Goal: Task Accomplishment & Management: Manage account settings

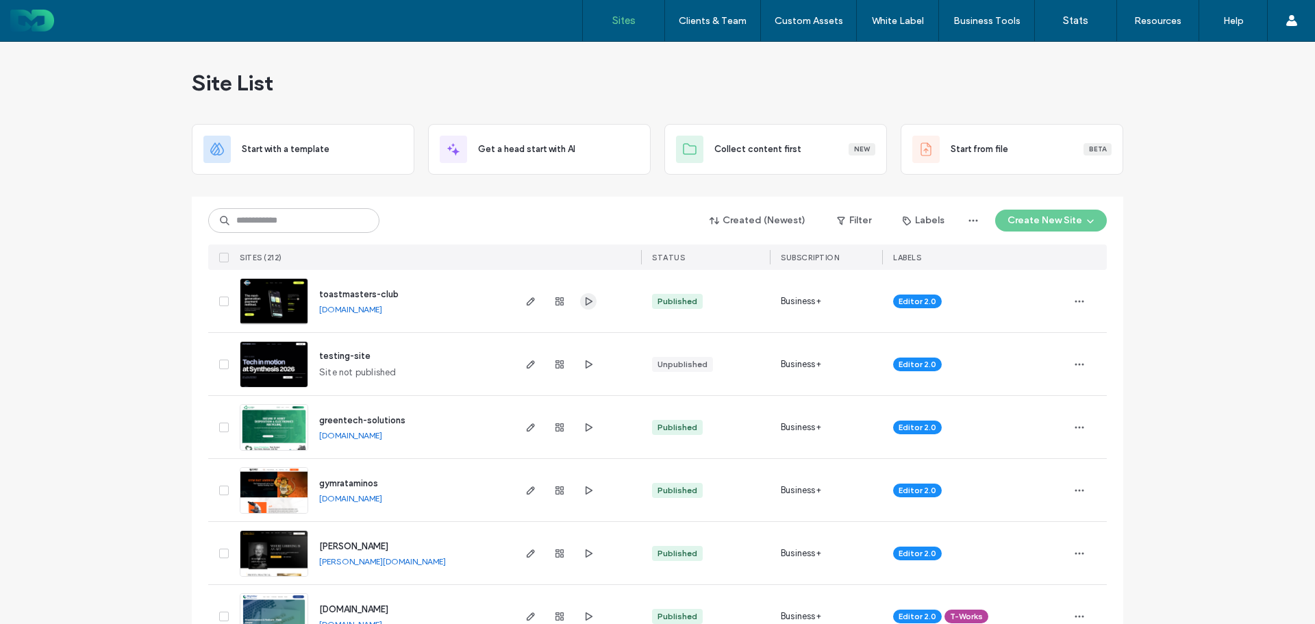
click at [583, 299] on icon "button" at bounding box center [588, 301] width 11 height 11
click at [1052, 210] on button "Create New Site" at bounding box center [1052, 221] width 112 height 22
click at [1078, 256] on div "Start with a template" at bounding box center [1103, 267] width 219 height 49
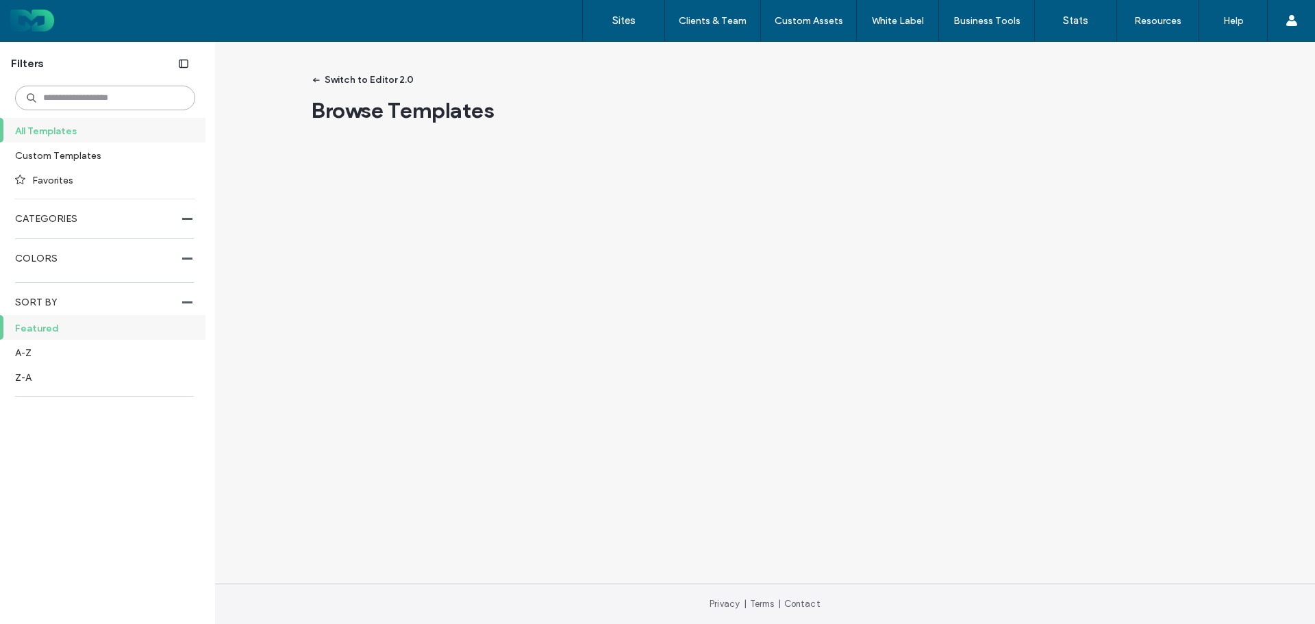
click at [109, 101] on input at bounding box center [105, 98] width 180 height 25
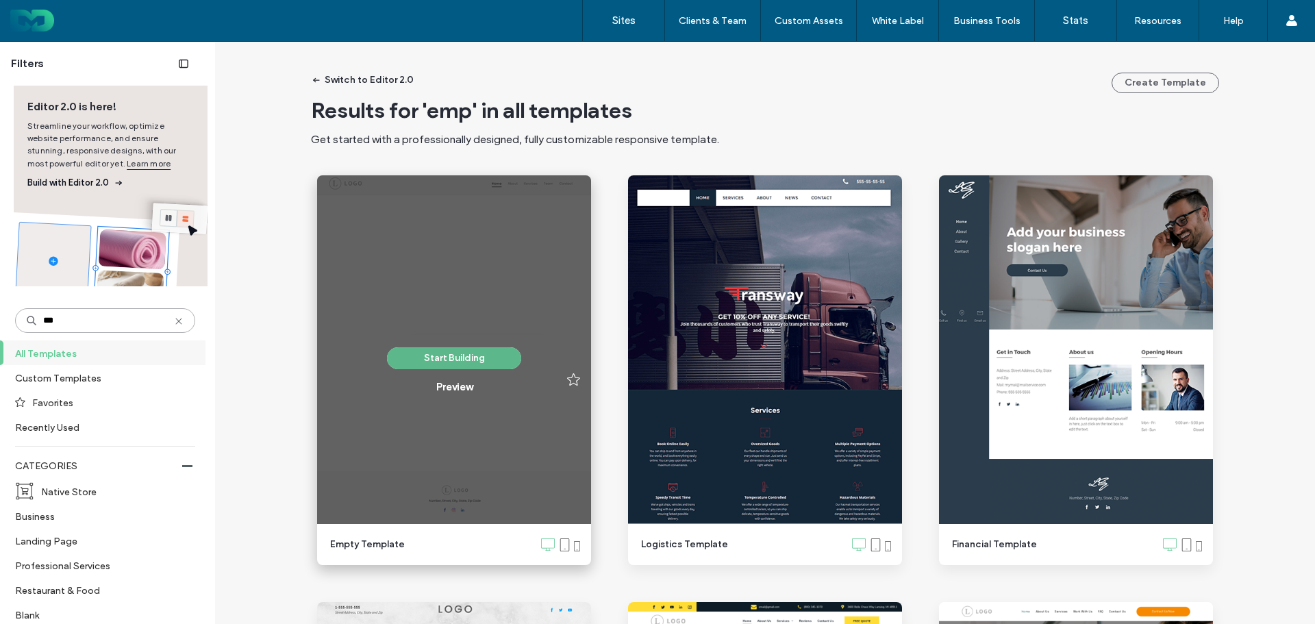
type input "***"
click at [432, 357] on button "Start Building" at bounding box center [454, 358] width 134 height 22
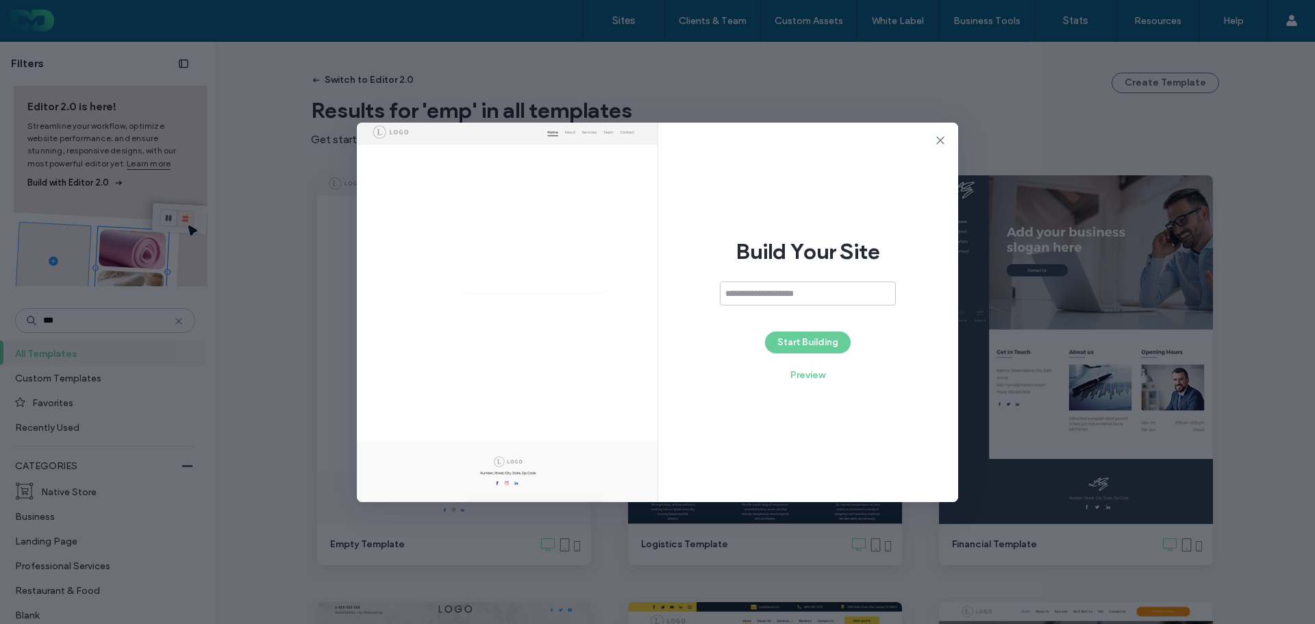
click at [778, 281] on div "Build Your Site Start Building Preview" at bounding box center [808, 313] width 301 height 380
click at [789, 293] on input at bounding box center [808, 294] width 176 height 24
paste input "**********"
type input "**********"
click at [817, 345] on button "Start Building" at bounding box center [808, 343] width 86 height 22
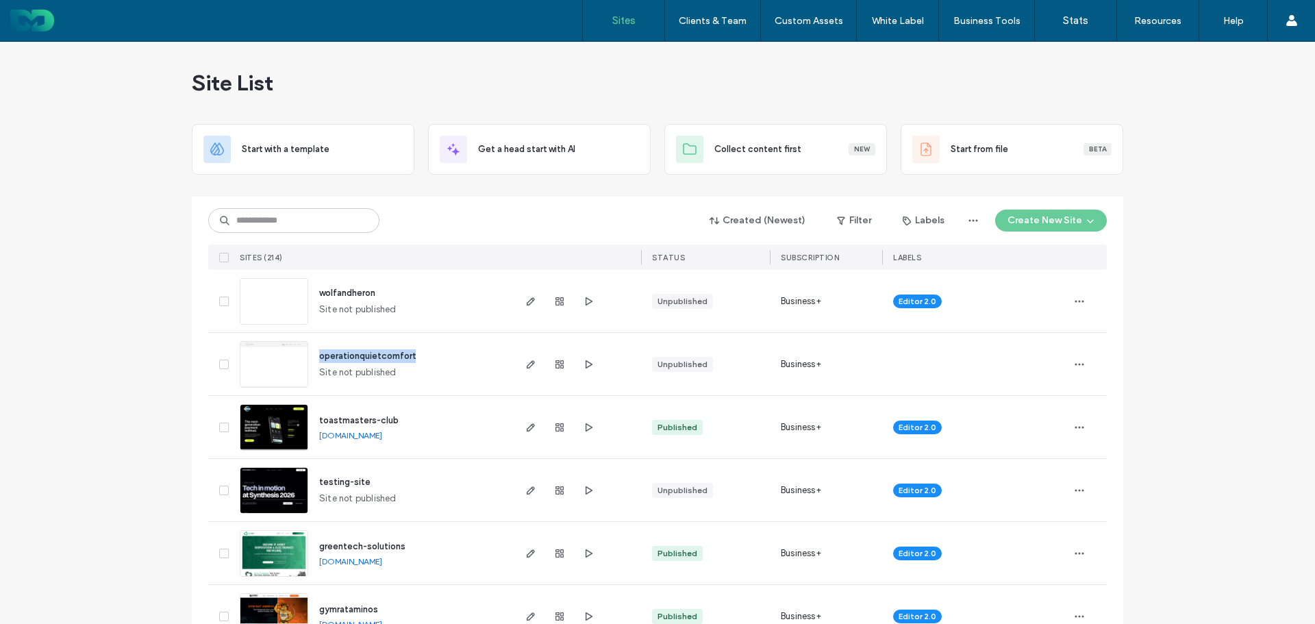
drag, startPoint x: 434, startPoint y: 349, endPoint x: 315, endPoint y: 351, distance: 119.2
click at [315, 351] on div "operationquietcomfort Site not published" at bounding box center [409, 364] width 203 height 62
click at [1070, 363] on span "button" at bounding box center [1080, 365] width 22 height 22
click at [428, 356] on div "operationquietcomfort Site not published" at bounding box center [409, 364] width 203 height 62
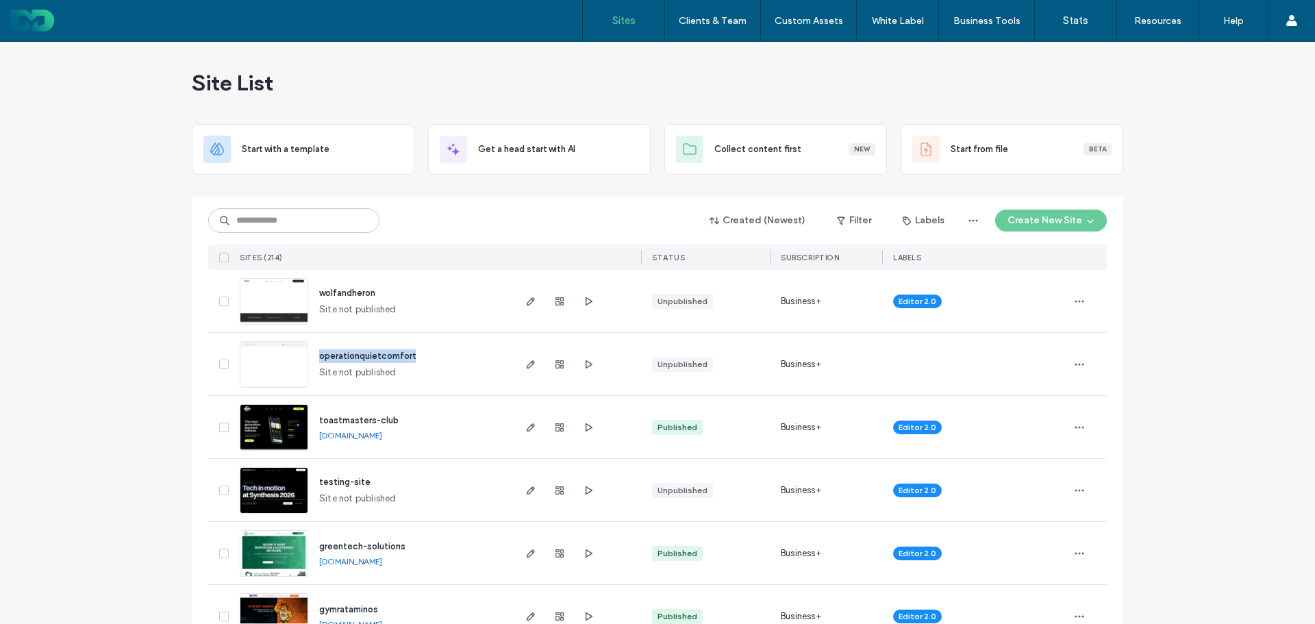
drag, startPoint x: 420, startPoint y: 354, endPoint x: 314, endPoint y: 350, distance: 105.6
click at [314, 350] on div "operationquietcomfort Site not published" at bounding box center [409, 364] width 203 height 62
copy span "operationquietcomfort"
click at [1034, 223] on button "Create New Site" at bounding box center [1052, 221] width 112 height 22
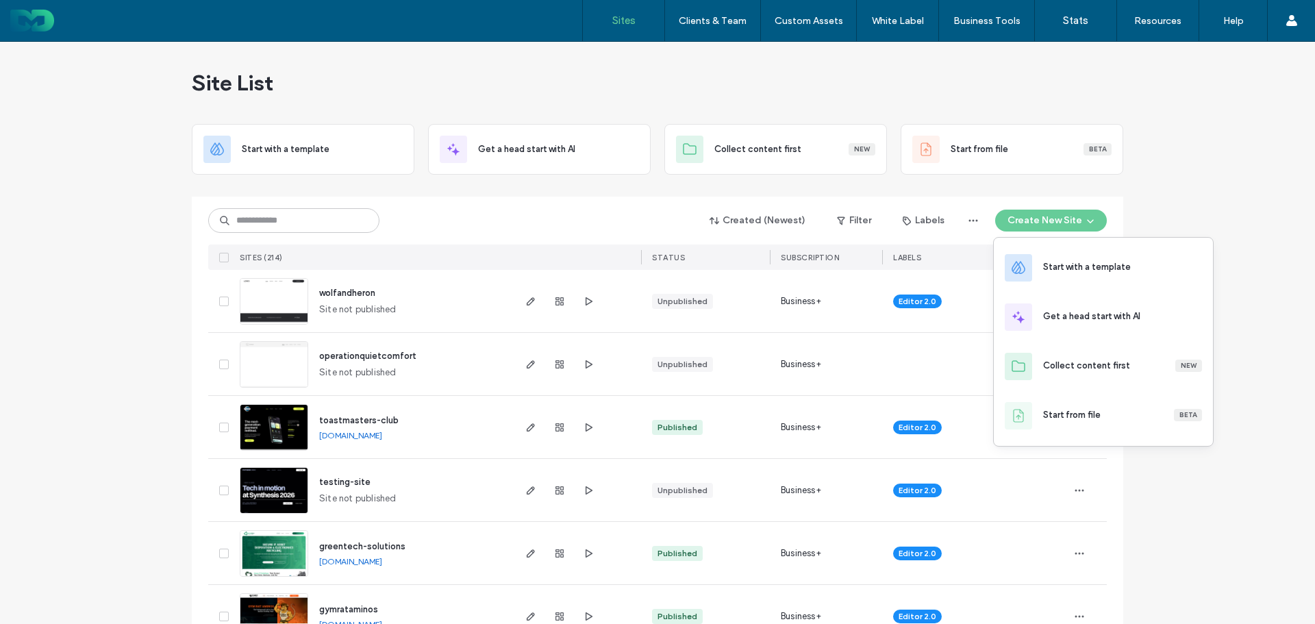
click at [931, 351] on div at bounding box center [975, 364] width 164 height 30
click at [1084, 369] on div at bounding box center [1088, 364] width 38 height 62
drag, startPoint x: 1078, startPoint y: 363, endPoint x: 1074, endPoint y: 378, distance: 15.8
click at [1078, 363] on icon "button" at bounding box center [1079, 364] width 11 height 11
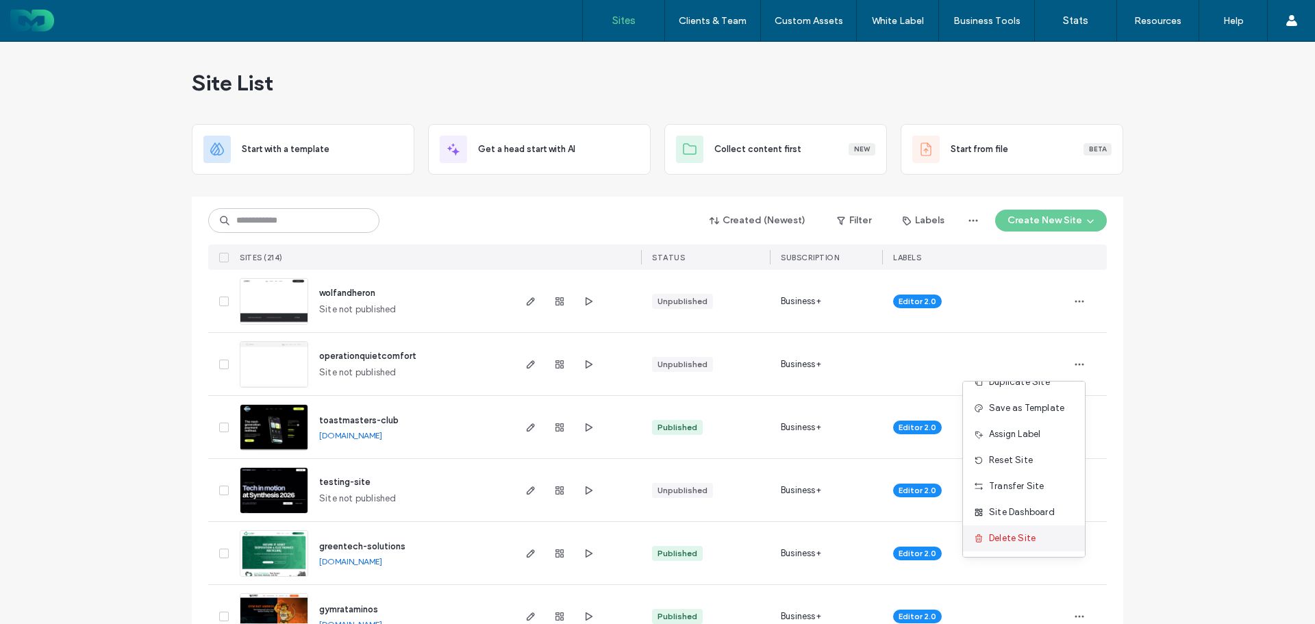
click at [1032, 539] on span "Delete Site" at bounding box center [1012, 539] width 47 height 14
click at [1018, 534] on span "Delete Site" at bounding box center [1012, 539] width 47 height 14
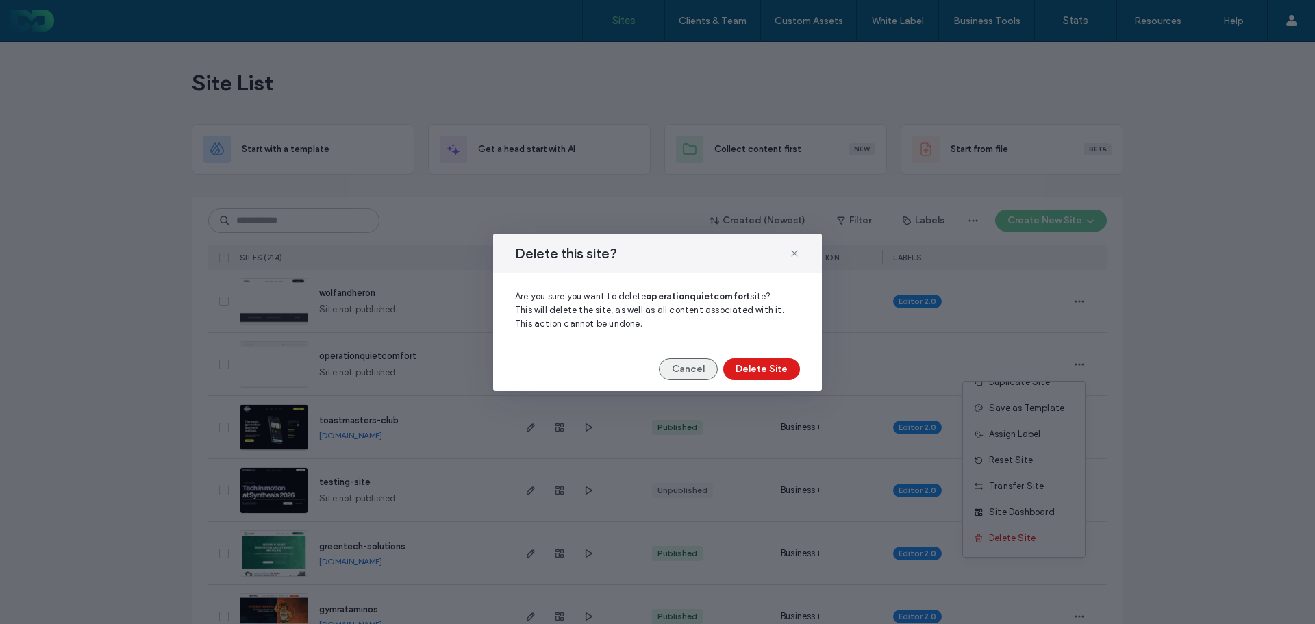
click at [696, 368] on button "Cancel" at bounding box center [688, 369] width 59 height 22
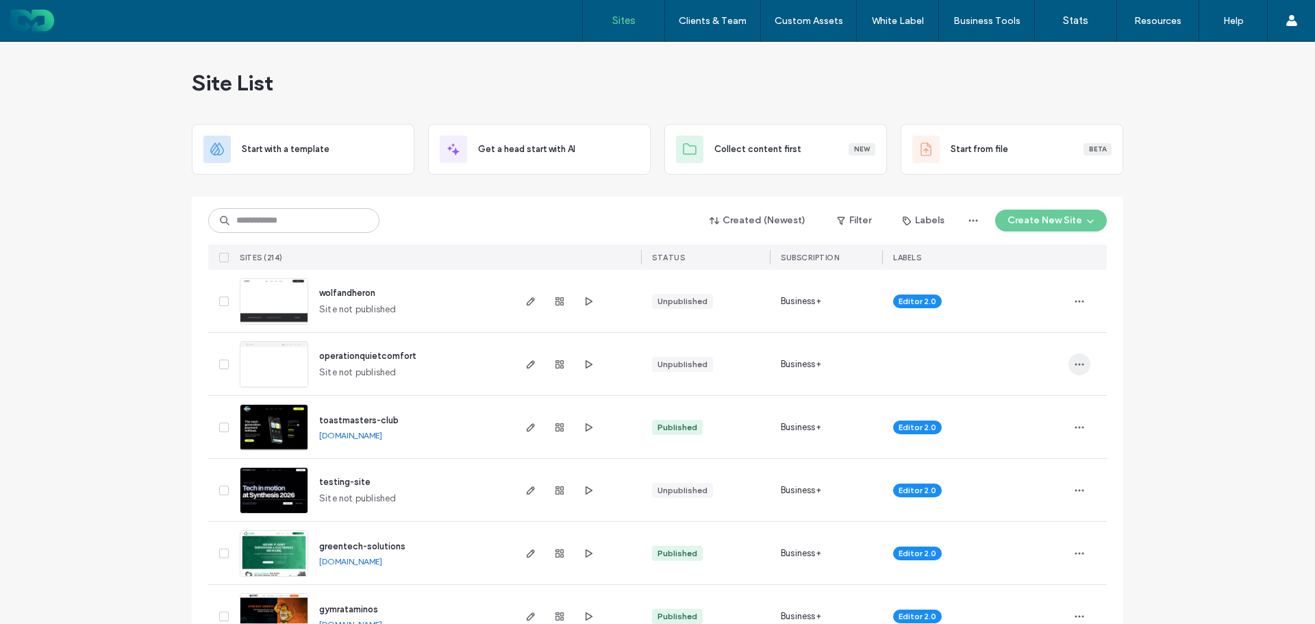
click at [1074, 361] on icon "button" at bounding box center [1079, 364] width 11 height 11
click at [1022, 544] on span "Delete Site" at bounding box center [1012, 539] width 47 height 14
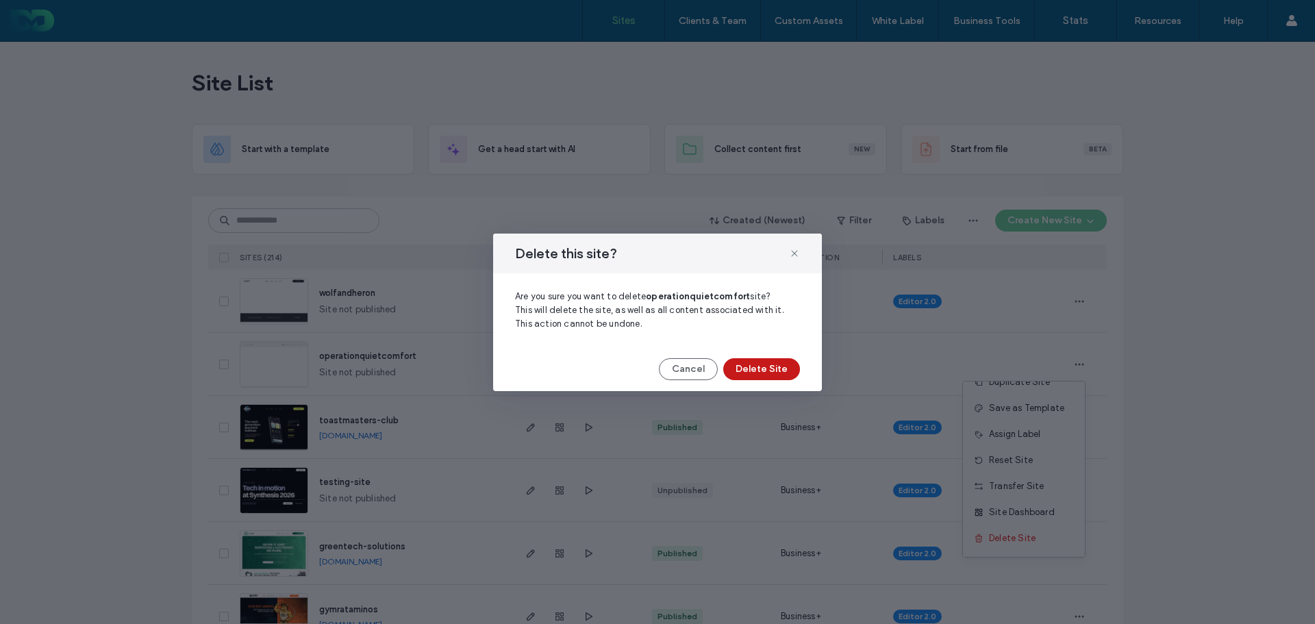
click at [777, 371] on button "Delete Site" at bounding box center [762, 369] width 77 height 22
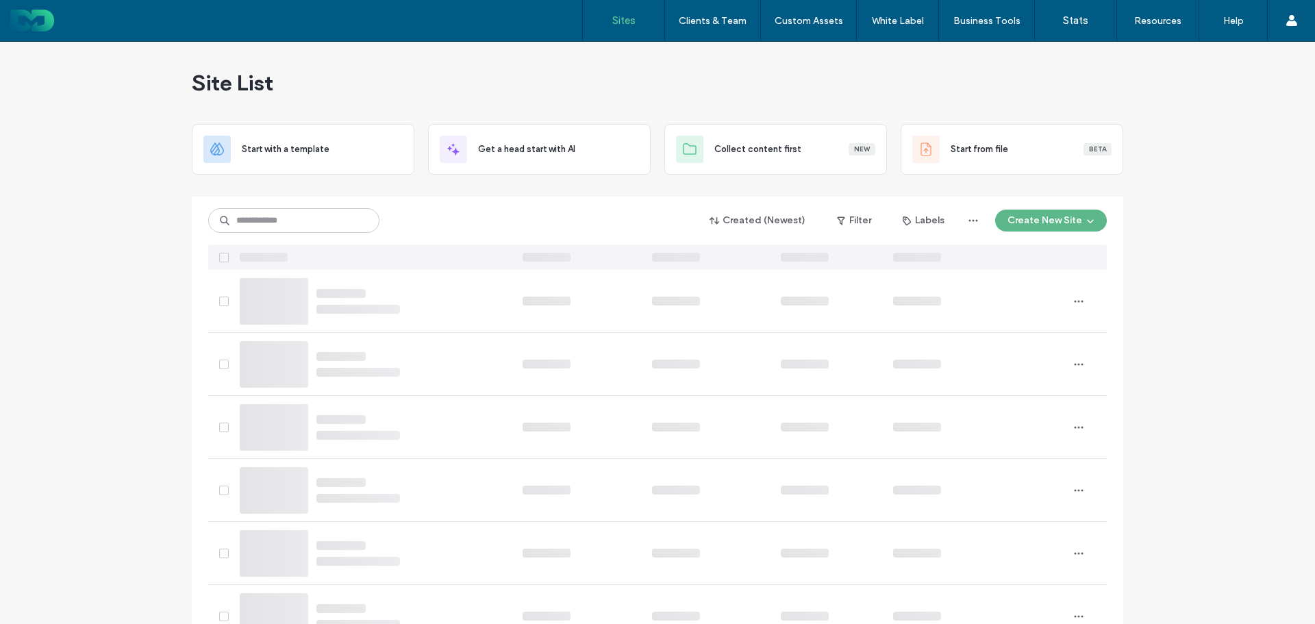
click at [1063, 225] on button "Create New Site" at bounding box center [1052, 221] width 112 height 22
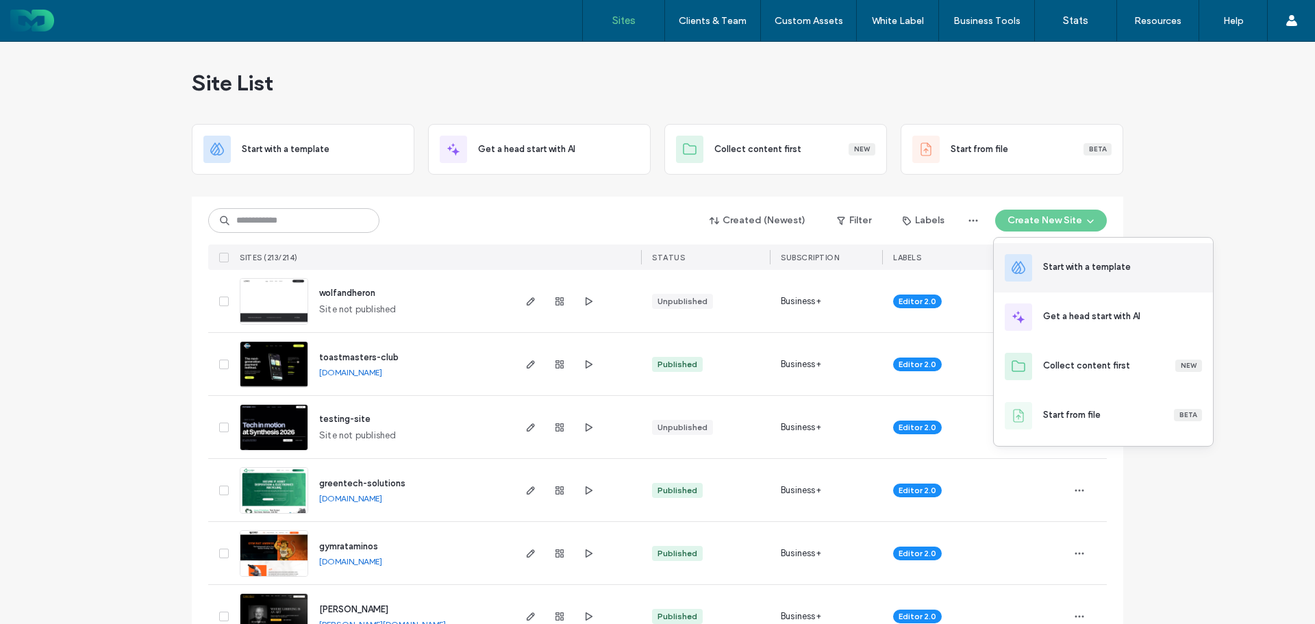
click at [1078, 274] on div "Start with a template" at bounding box center [1122, 267] width 159 height 15
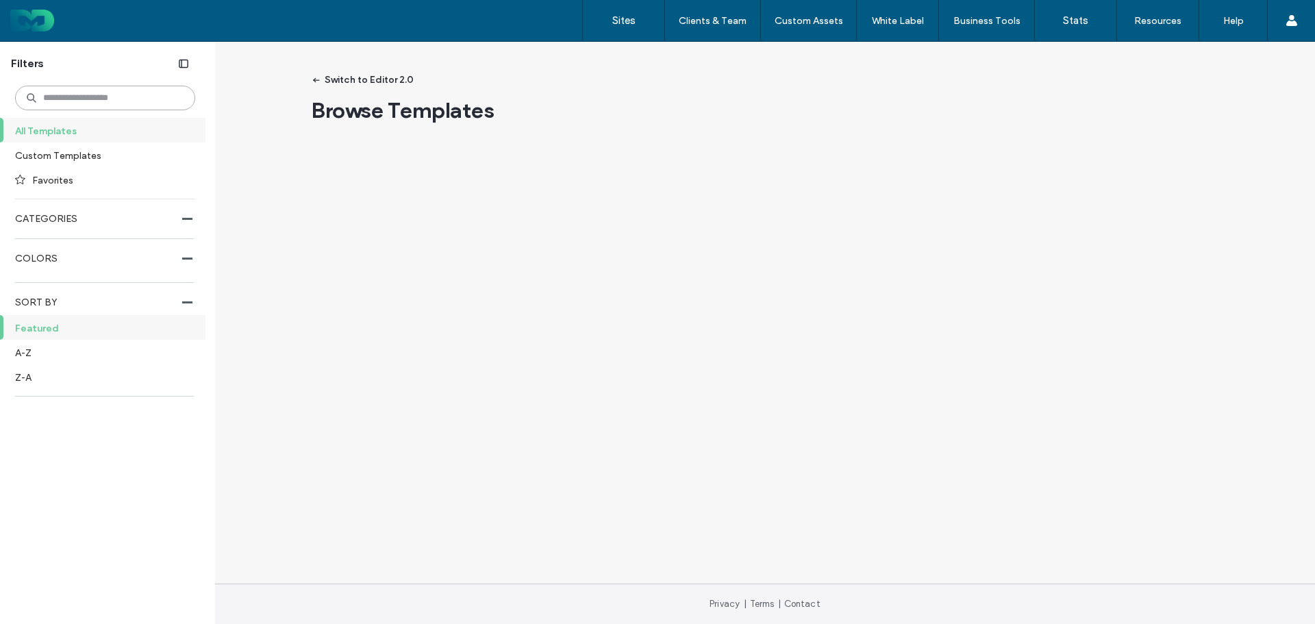
click at [111, 103] on input at bounding box center [105, 98] width 180 height 25
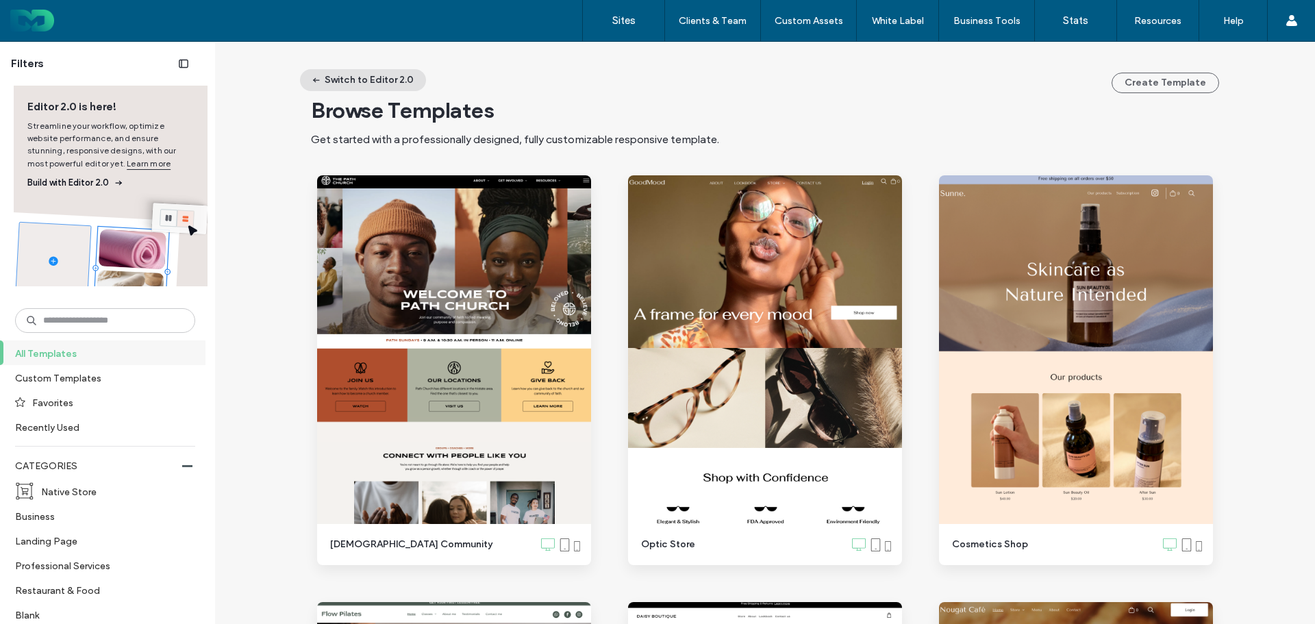
drag, startPoint x: 349, startPoint y: 88, endPoint x: 355, endPoint y: 84, distance: 7.3
click at [355, 84] on button "Switch to Editor 2.0" at bounding box center [363, 80] width 126 height 22
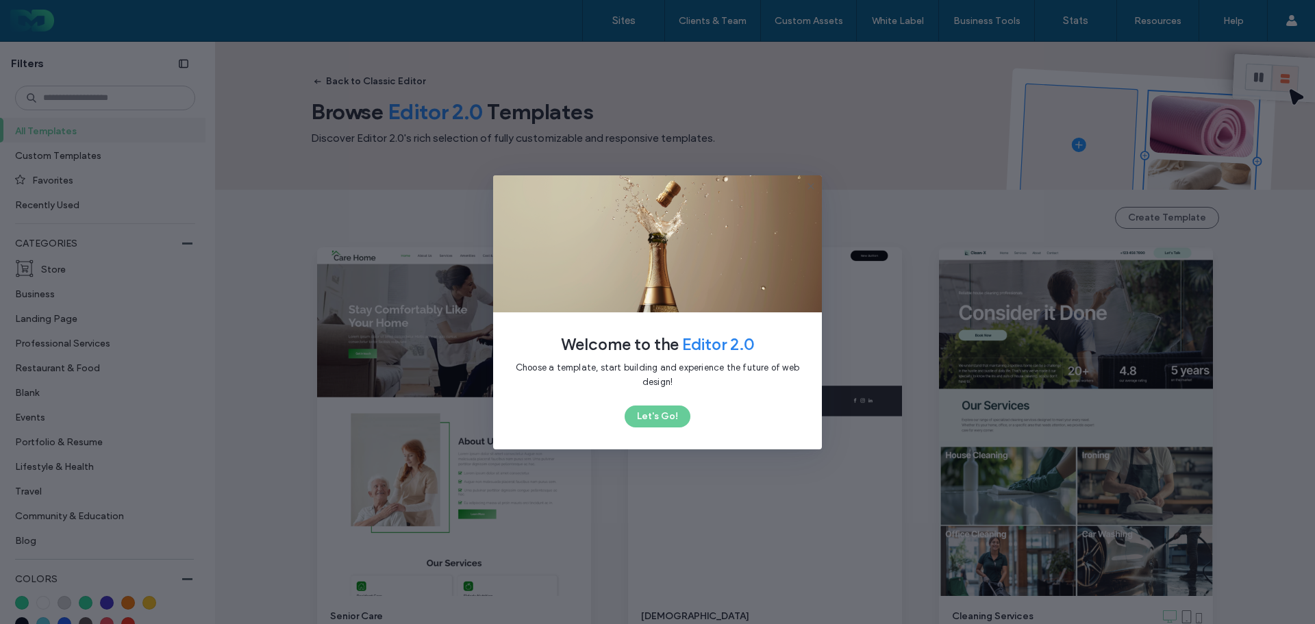
click at [388, 77] on div "Welcome to the Editor 2.0 Choose a template, start building and experience the …" at bounding box center [657, 312] width 1315 height 624
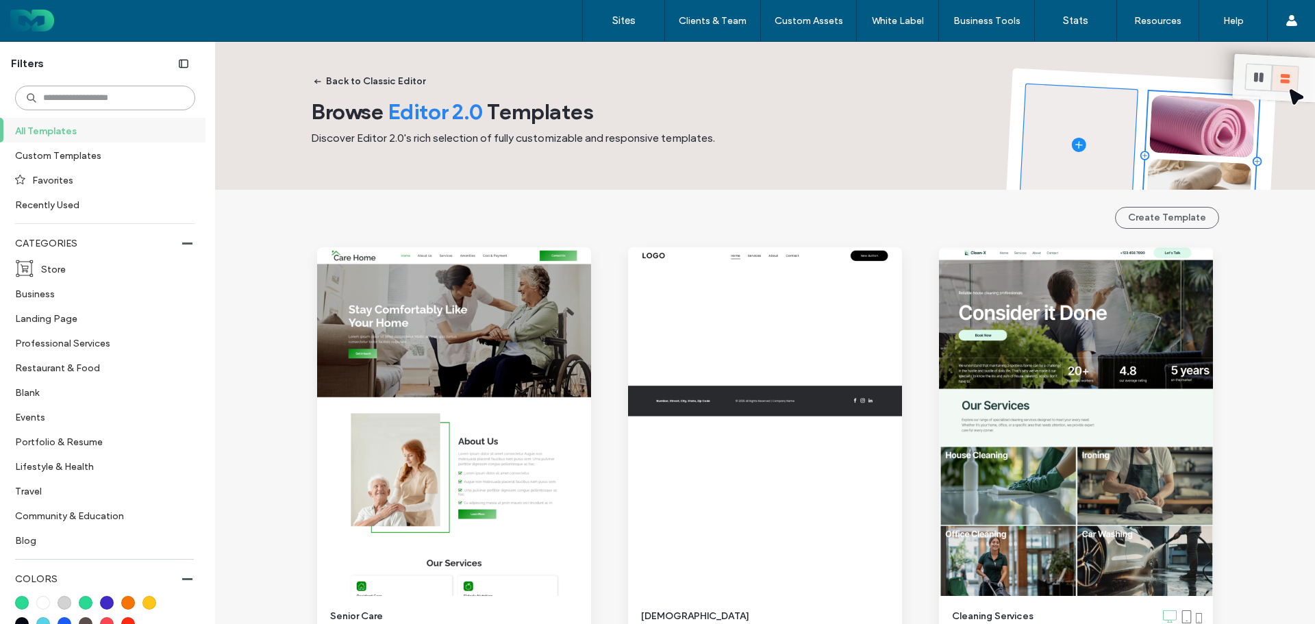
click at [120, 104] on input at bounding box center [105, 98] width 180 height 25
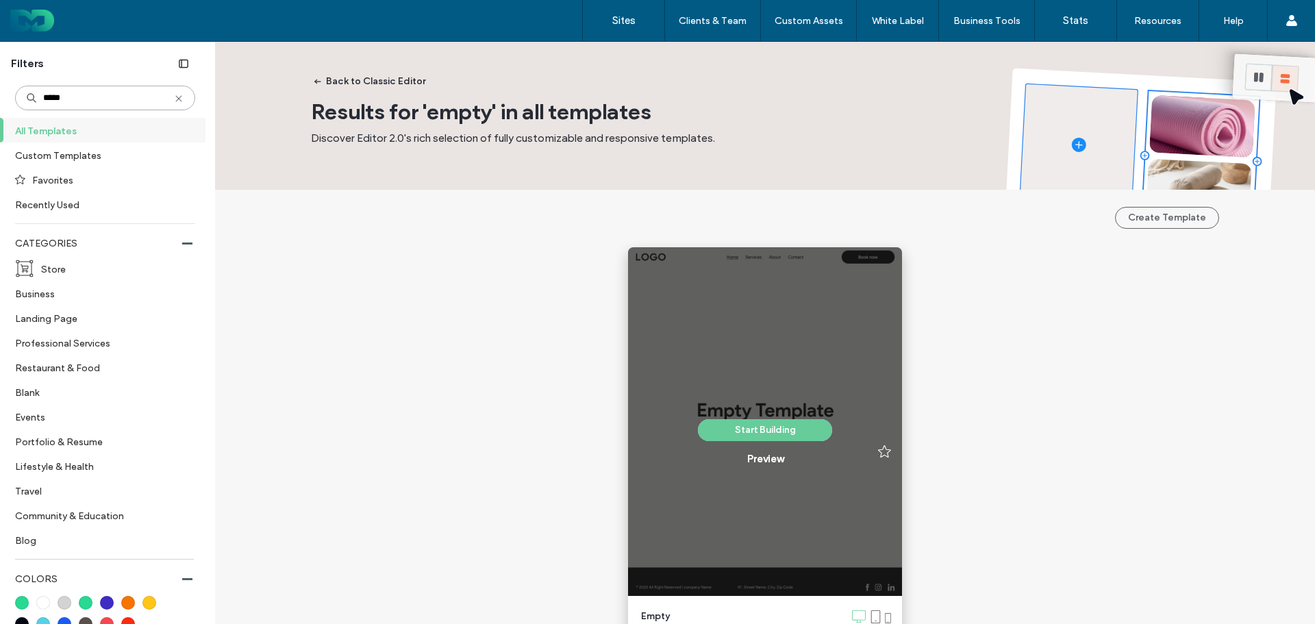
type input "*****"
drag, startPoint x: 783, startPoint y: 406, endPoint x: 783, endPoint y: 415, distance: 9.6
click at [783, 410] on div "Start Building Preview" at bounding box center [765, 442] width 274 height 390
click at [784, 418] on div "Start Building Preview" at bounding box center [765, 442] width 274 height 390
click at [784, 428] on button "Start Building" at bounding box center [765, 430] width 134 height 22
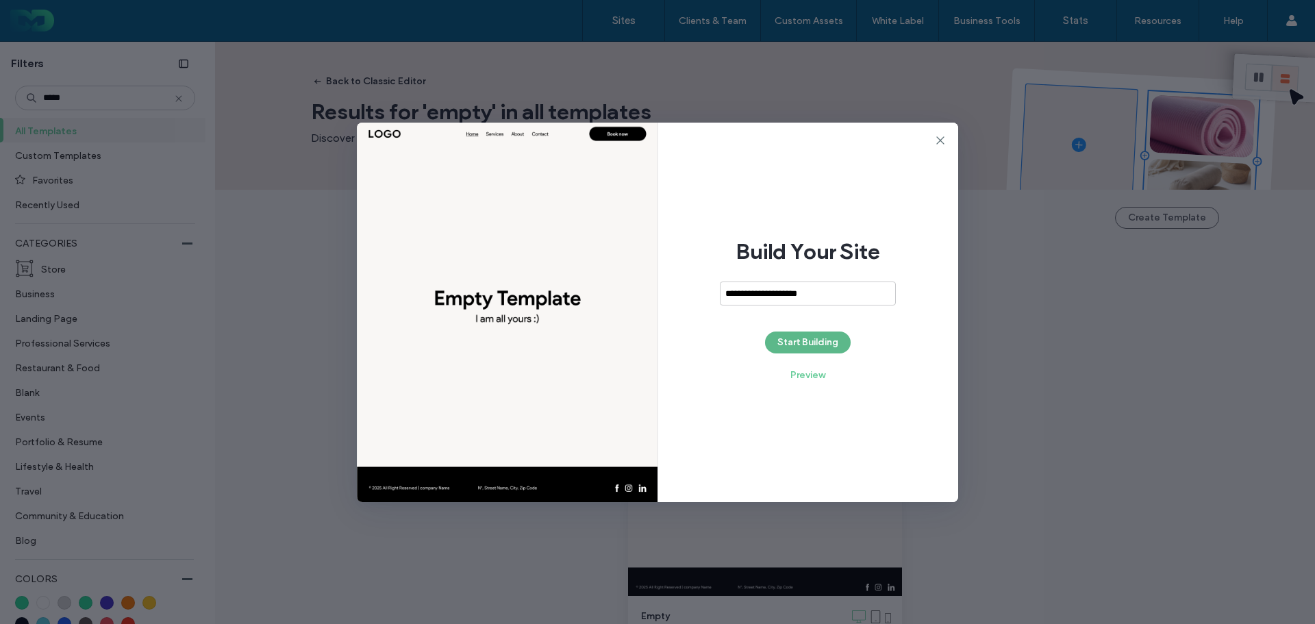
type input "**********"
click at [819, 345] on button "Start Building" at bounding box center [808, 343] width 86 height 22
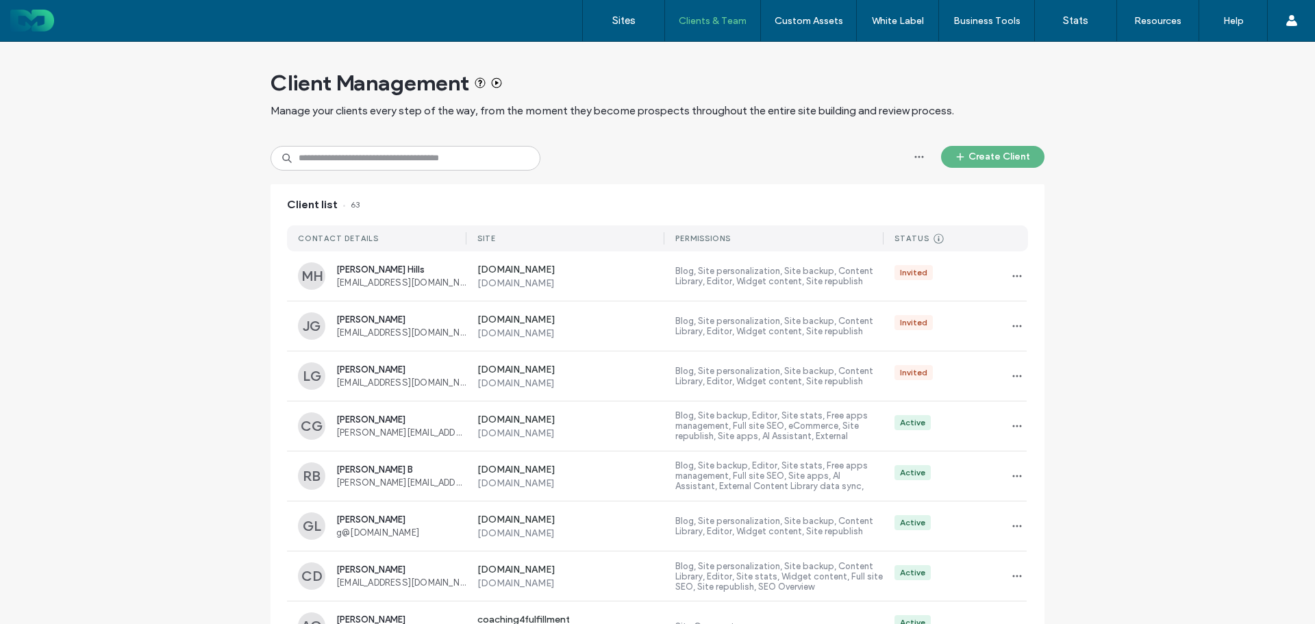
click at [973, 157] on button "Create Client" at bounding box center [992, 157] width 103 height 22
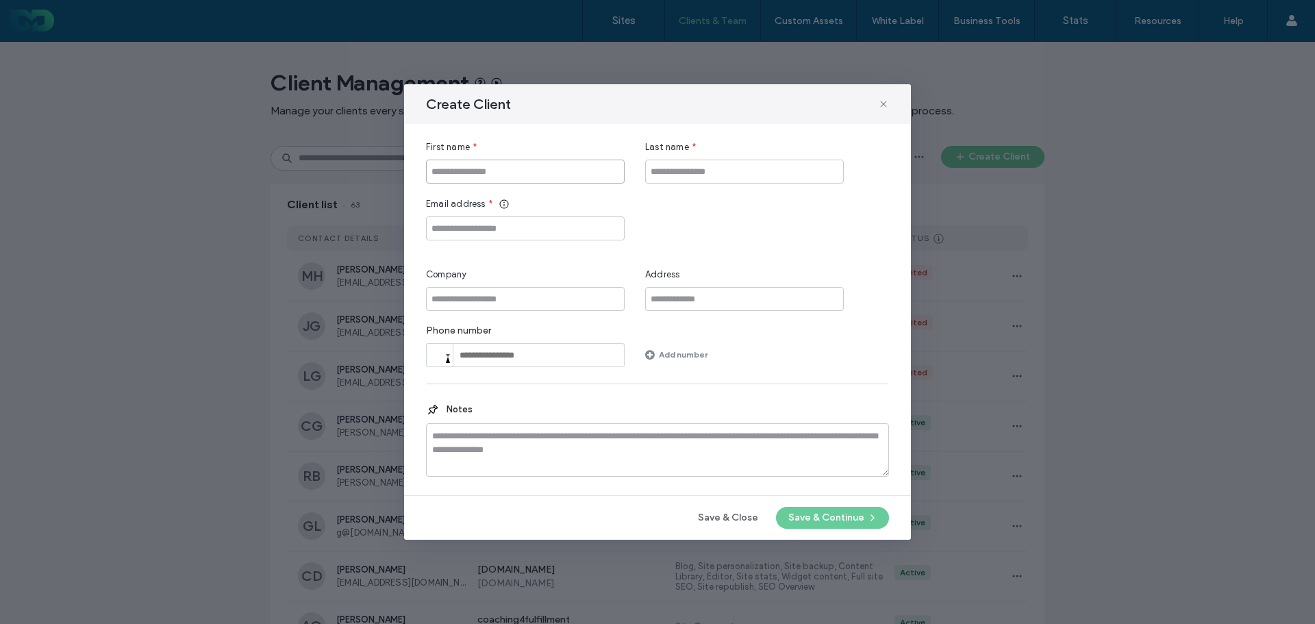
click at [541, 164] on input "First name" at bounding box center [525, 172] width 199 height 24
click at [878, 101] on div "Create Client" at bounding box center [657, 104] width 507 height 40
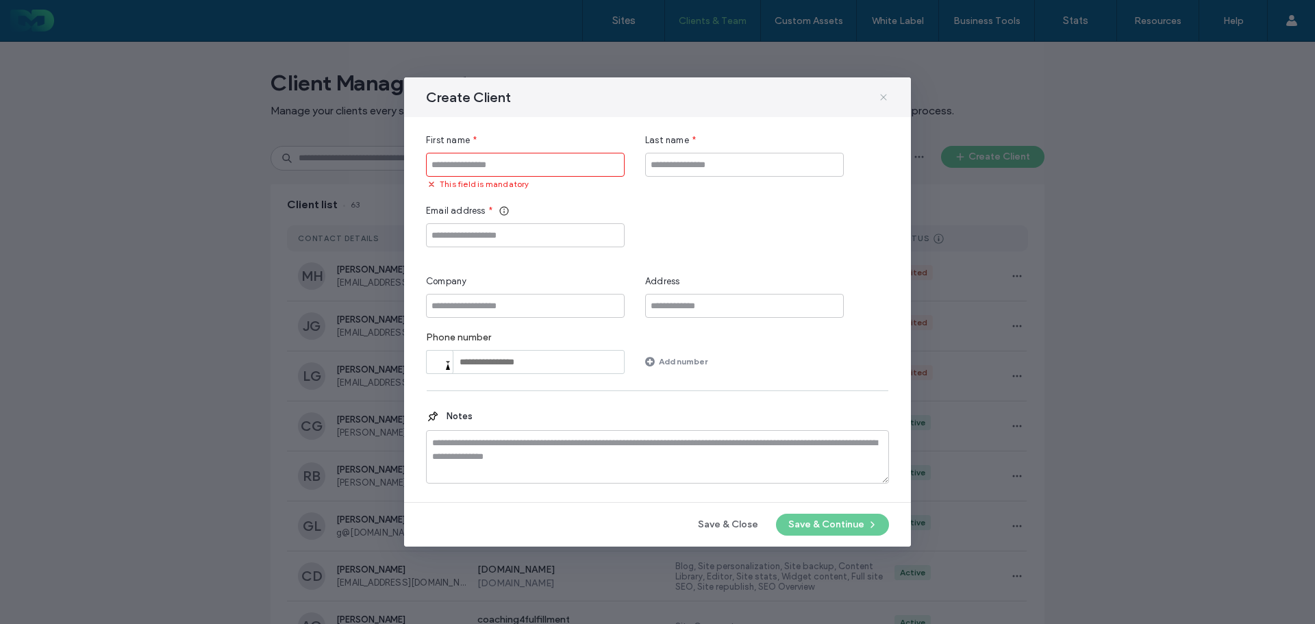
click at [885, 99] on icon at bounding box center [883, 97] width 11 height 11
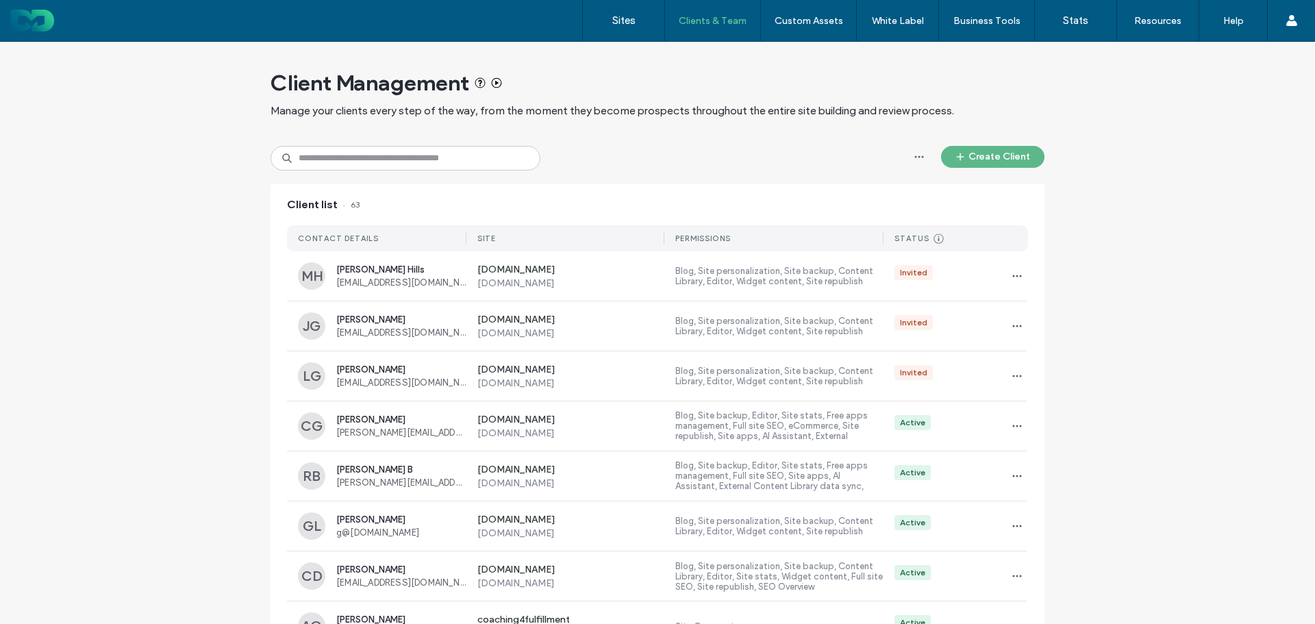
click at [968, 161] on button "Create Client" at bounding box center [992, 157] width 103 height 22
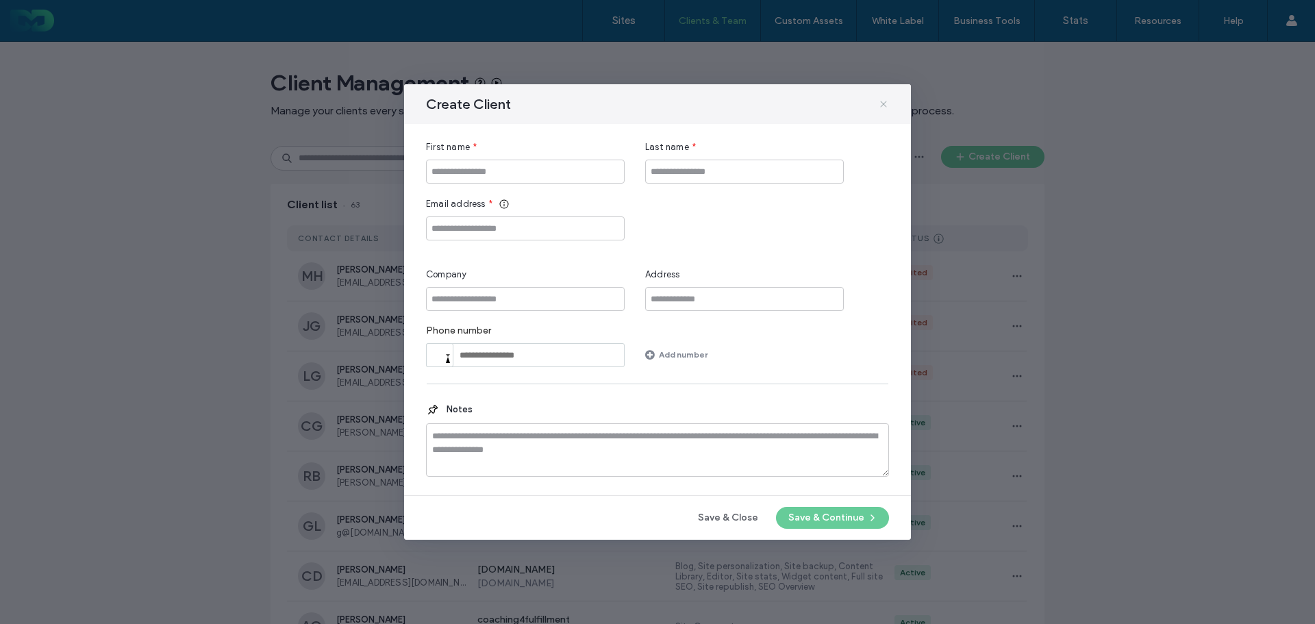
click at [883, 102] on icon at bounding box center [883, 104] width 11 height 11
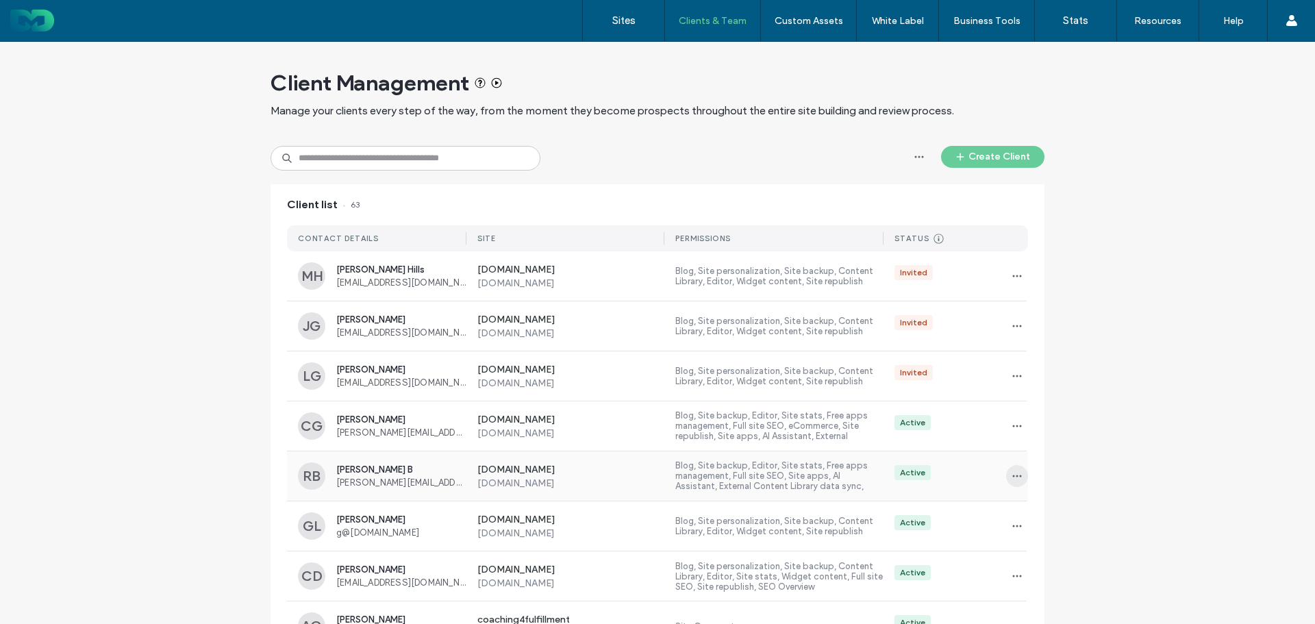
click at [1006, 475] on span "button" at bounding box center [1017, 476] width 22 height 22
click at [1057, 531] on span "Manage Access" at bounding box center [1063, 538] width 66 height 14
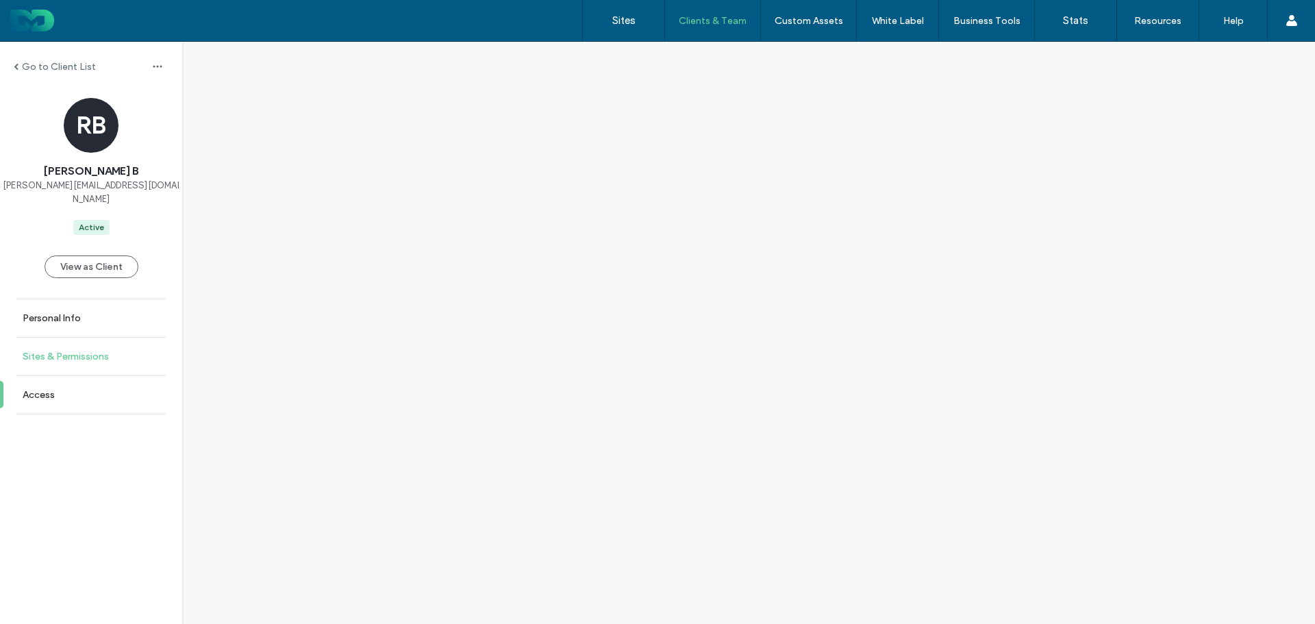
click at [87, 351] on label "Sites & Permissions" at bounding box center [66, 357] width 86 height 12
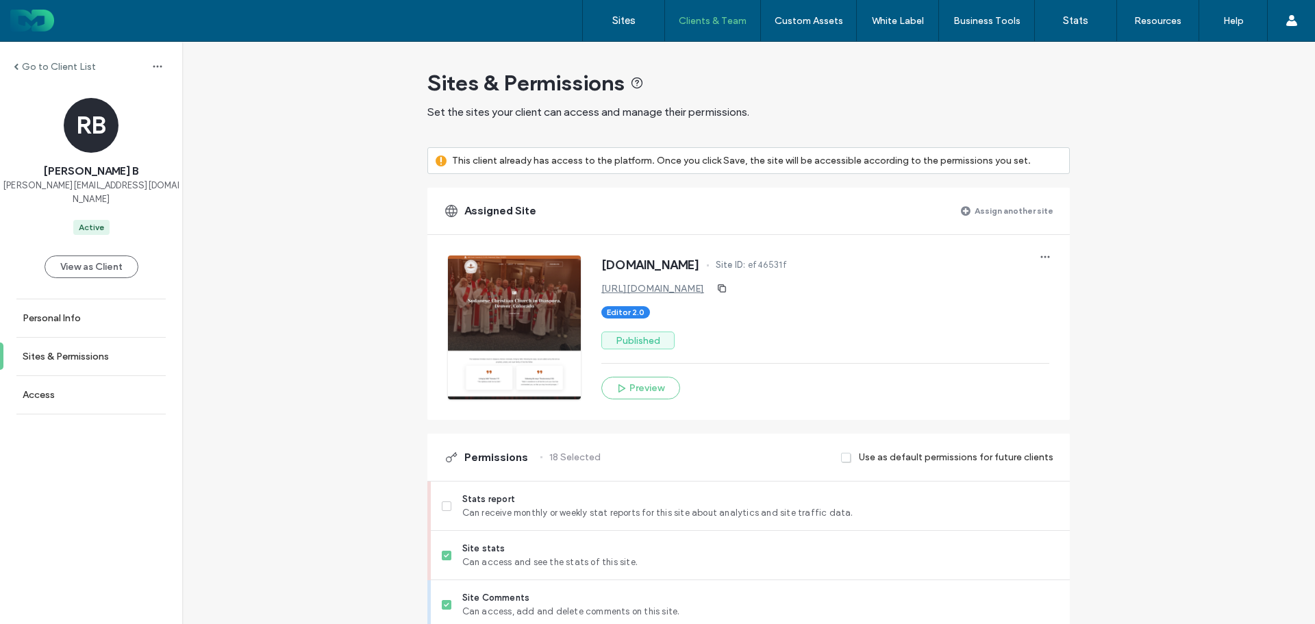
click at [1006, 206] on label "Assign another site" at bounding box center [1014, 211] width 79 height 24
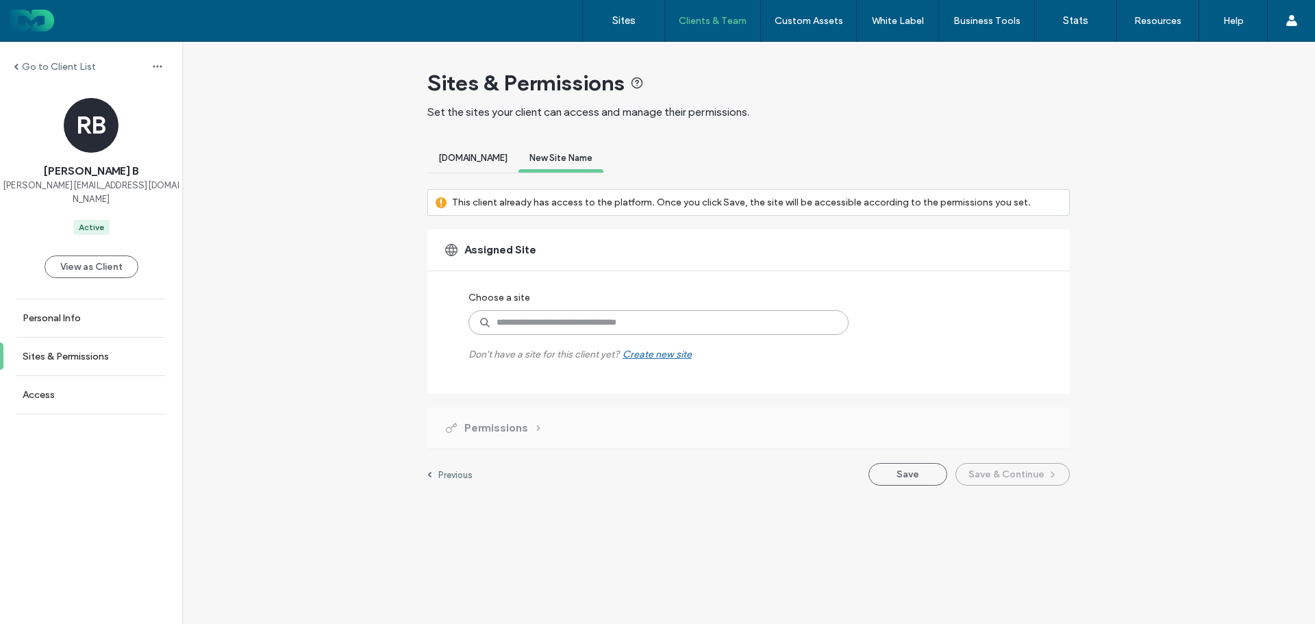
click at [656, 320] on input at bounding box center [659, 322] width 380 height 25
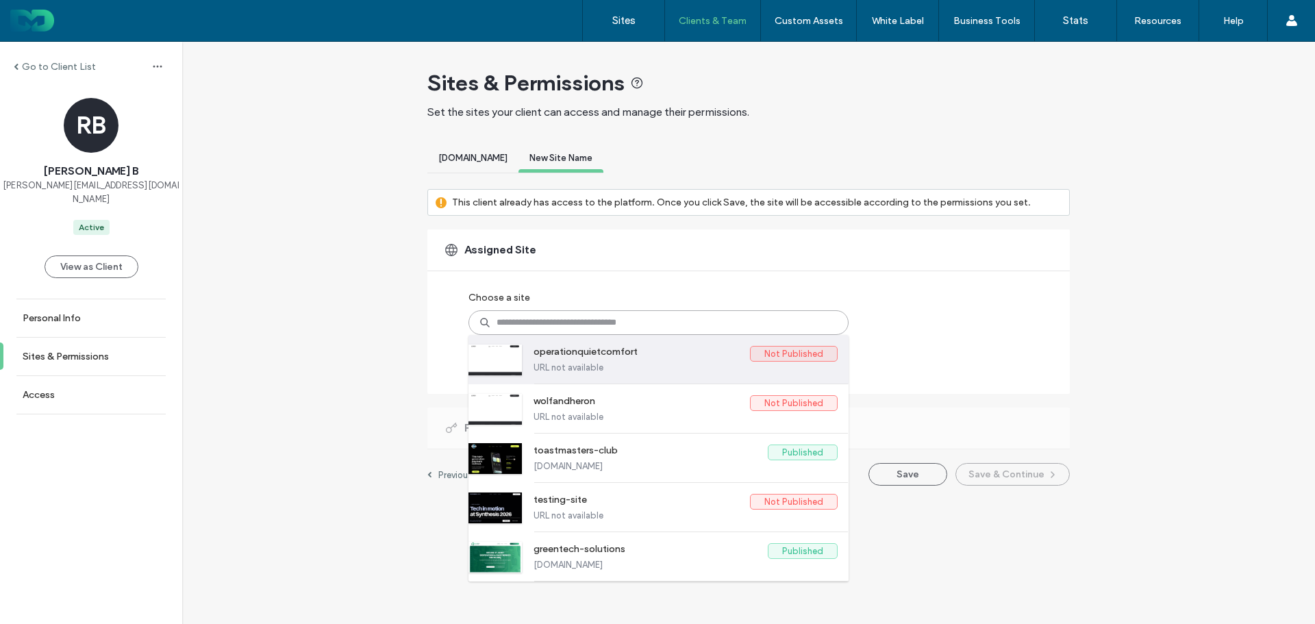
click at [666, 358] on label "operationquietcomfort" at bounding box center [642, 354] width 217 height 16
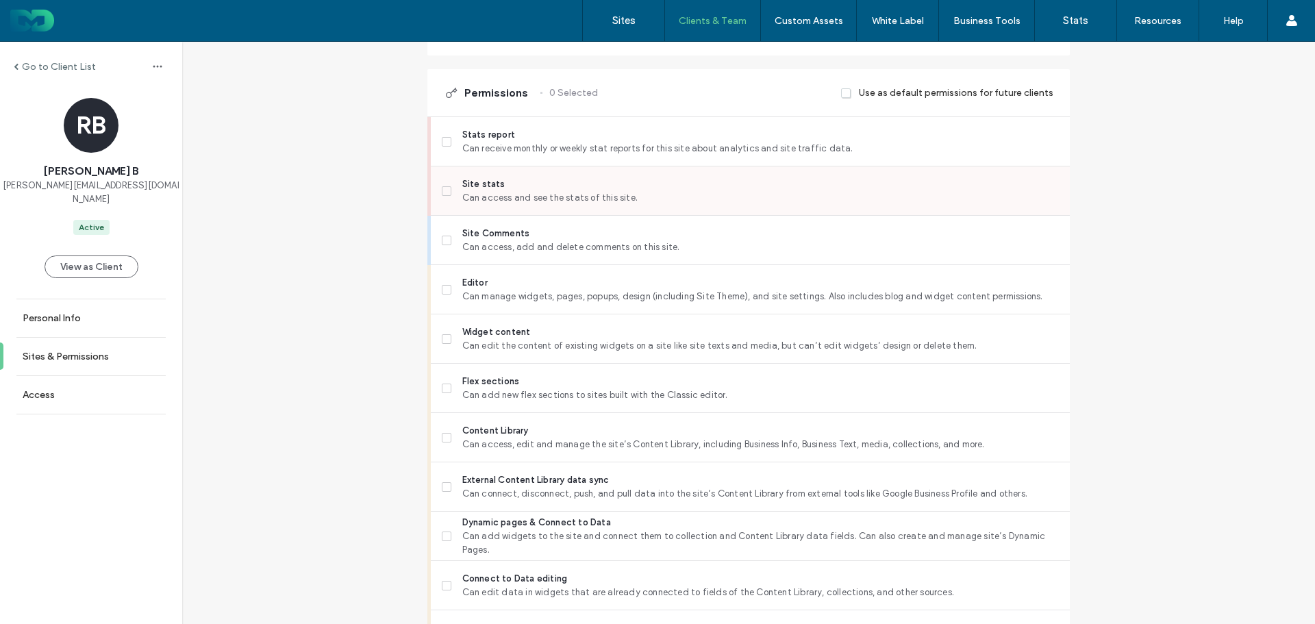
scroll to position [343, 0]
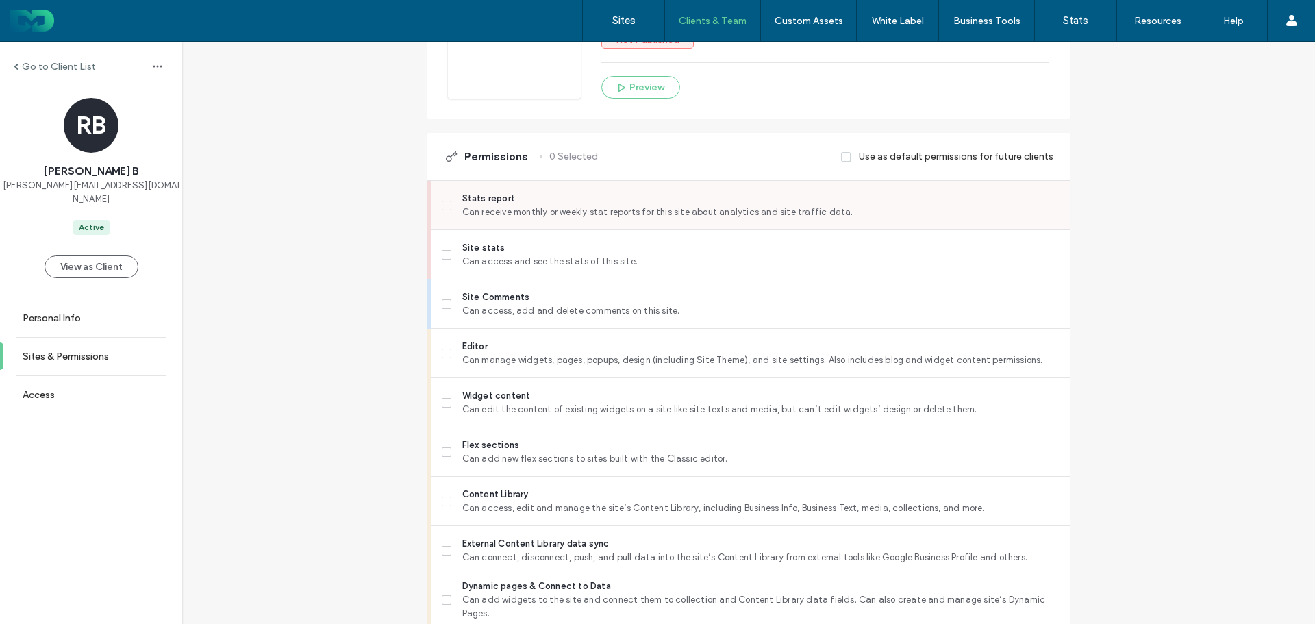
click at [495, 204] on span "Stats report" at bounding box center [760, 199] width 597 height 14
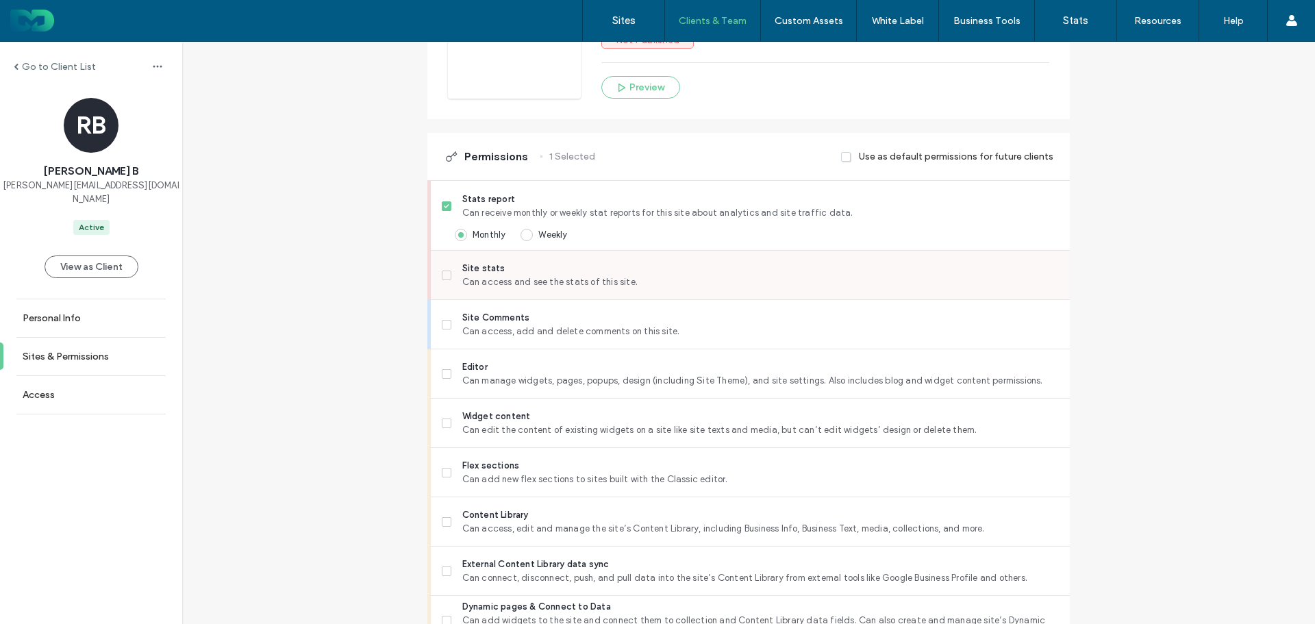
click at [495, 267] on span "Site stats" at bounding box center [760, 269] width 597 height 14
click at [491, 202] on span "Stats report" at bounding box center [760, 200] width 597 height 14
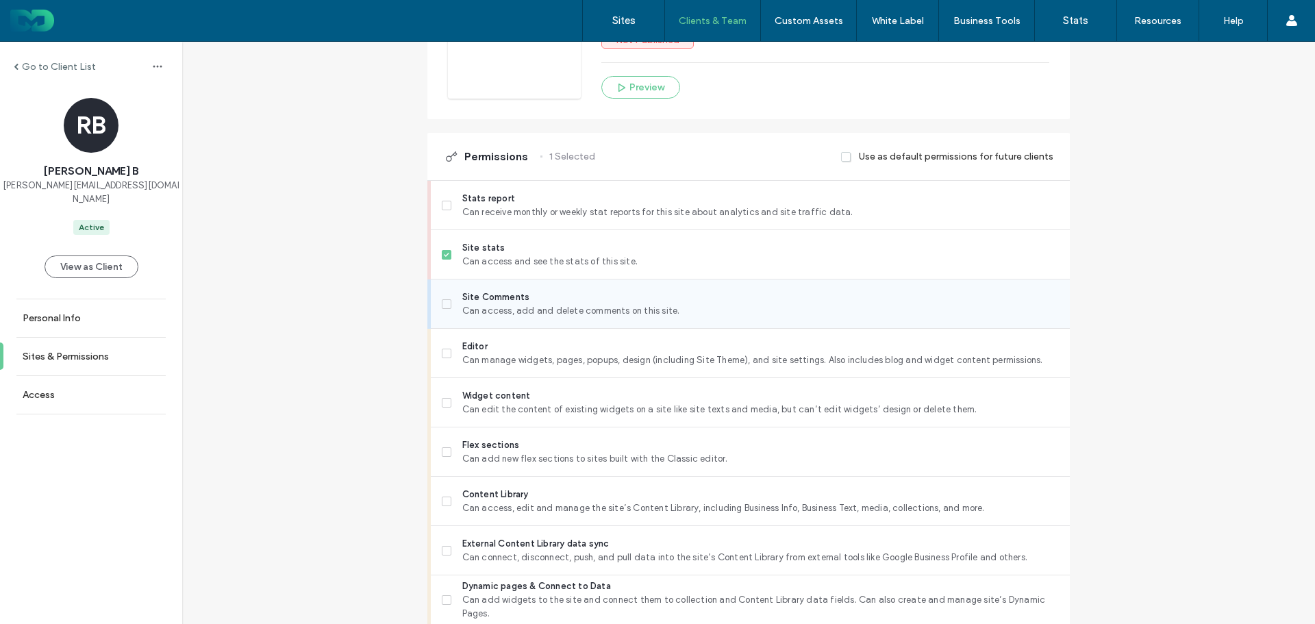
click at [495, 308] on span "Can access, add and delete comments on this site." at bounding box center [760, 311] width 597 height 14
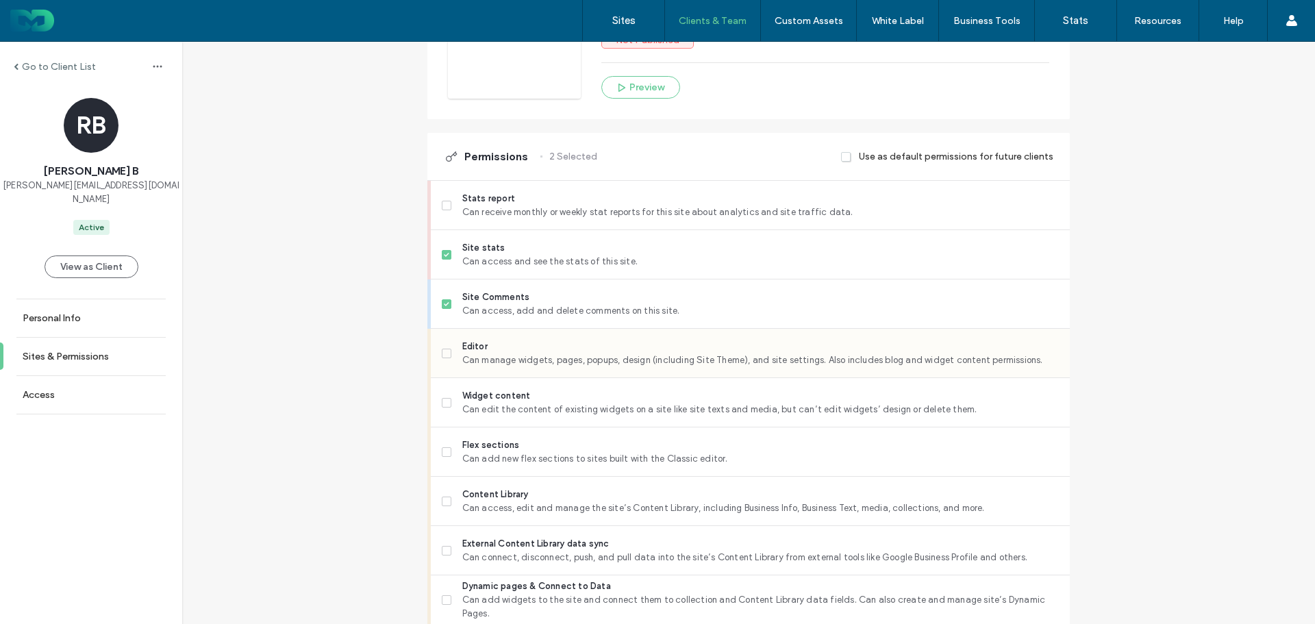
click at [497, 352] on span "Editor" at bounding box center [760, 347] width 597 height 14
click at [519, 447] on span "Flex sections" at bounding box center [760, 445] width 597 height 14
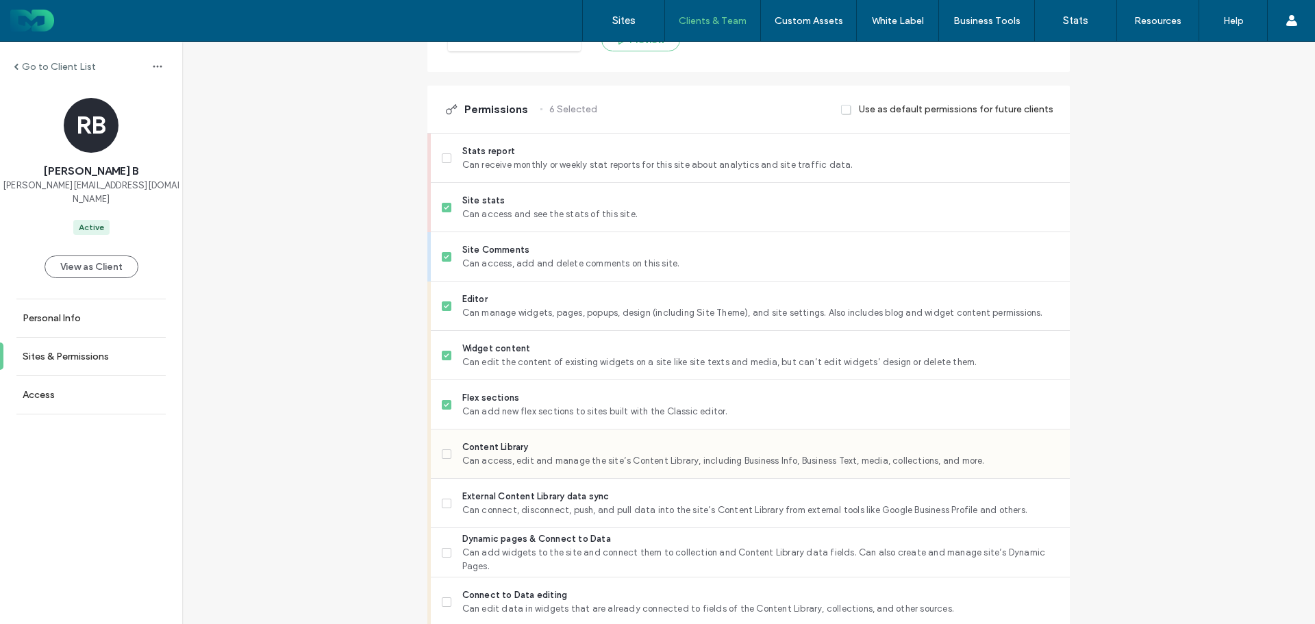
scroll to position [480, 0]
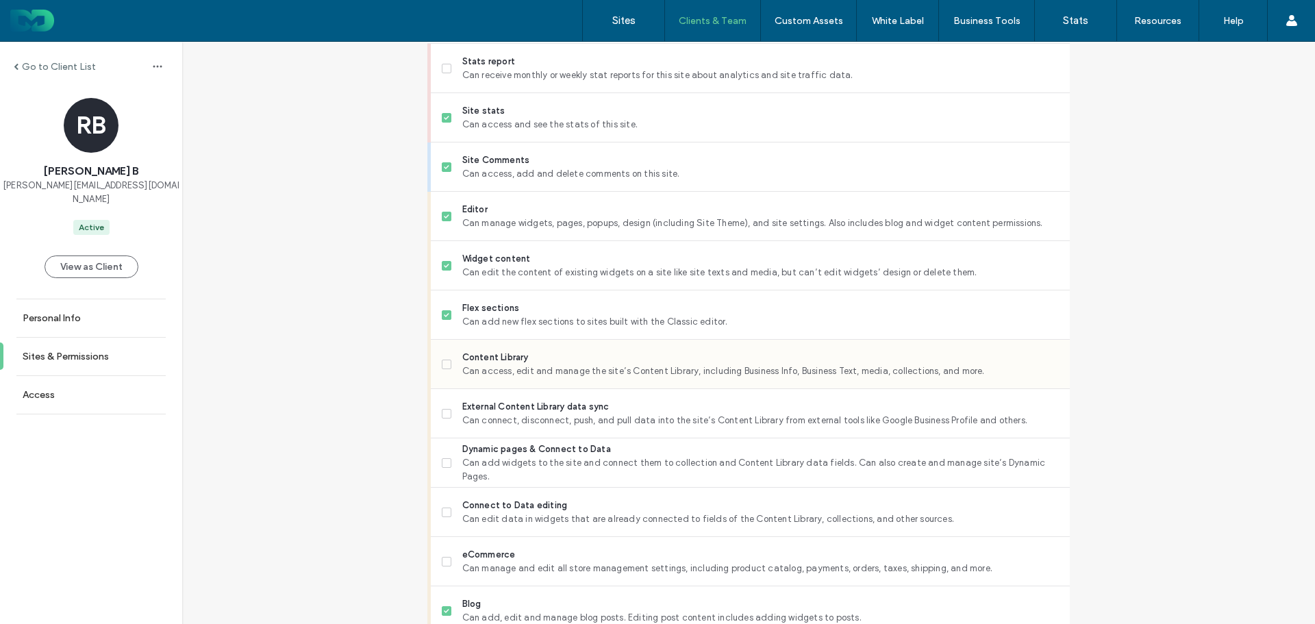
click at [541, 359] on span "Content Library" at bounding box center [760, 358] width 597 height 14
click at [534, 417] on span "Can connect, disconnect, push, and pull data into the site’s Content Library fr…" at bounding box center [760, 421] width 597 height 14
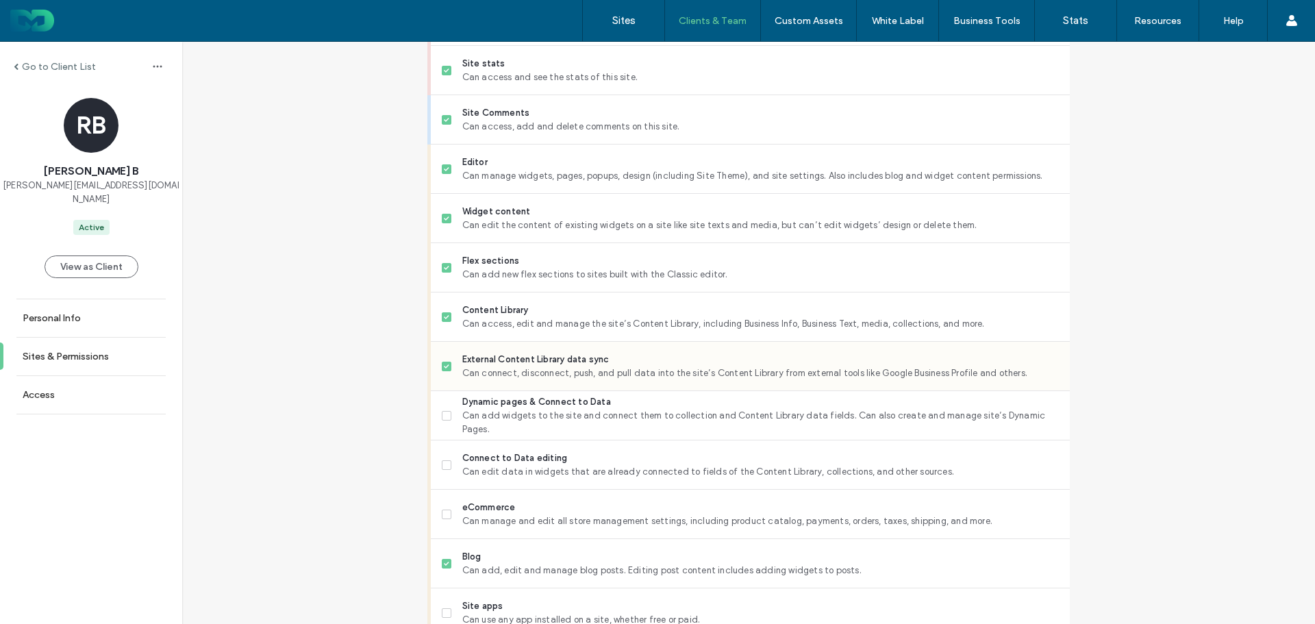
scroll to position [548, 0]
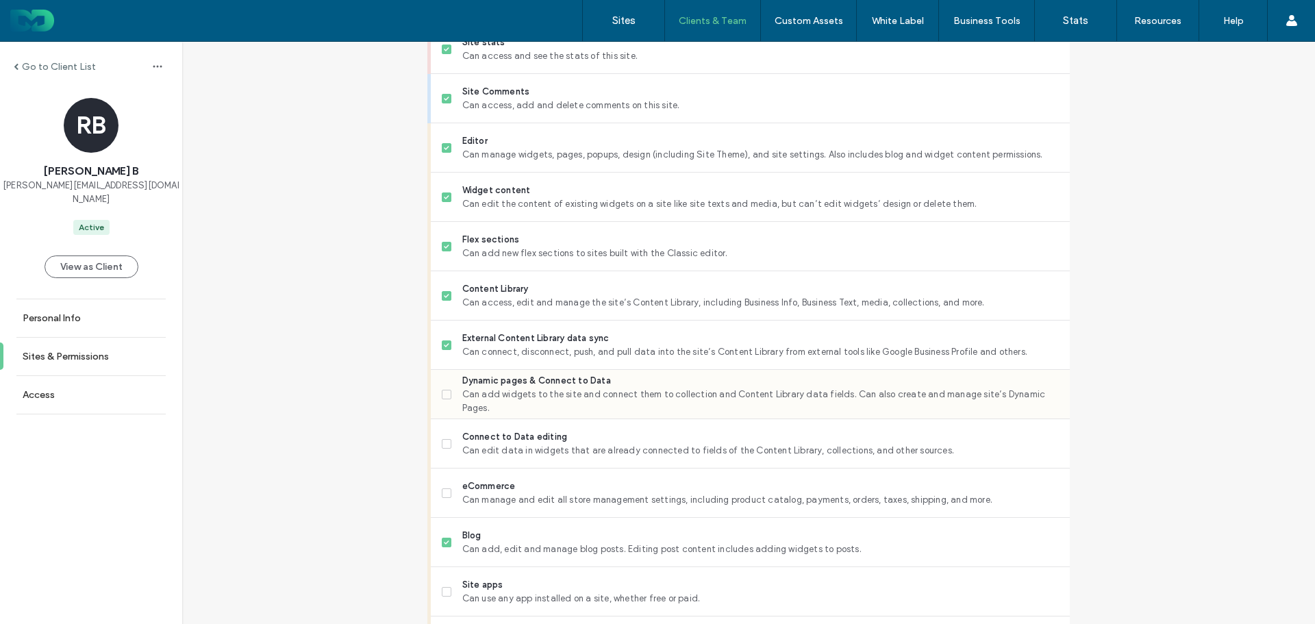
click at [541, 399] on span "Can add widgets to the site and connect them to collection and Content Library …" at bounding box center [760, 401] width 597 height 27
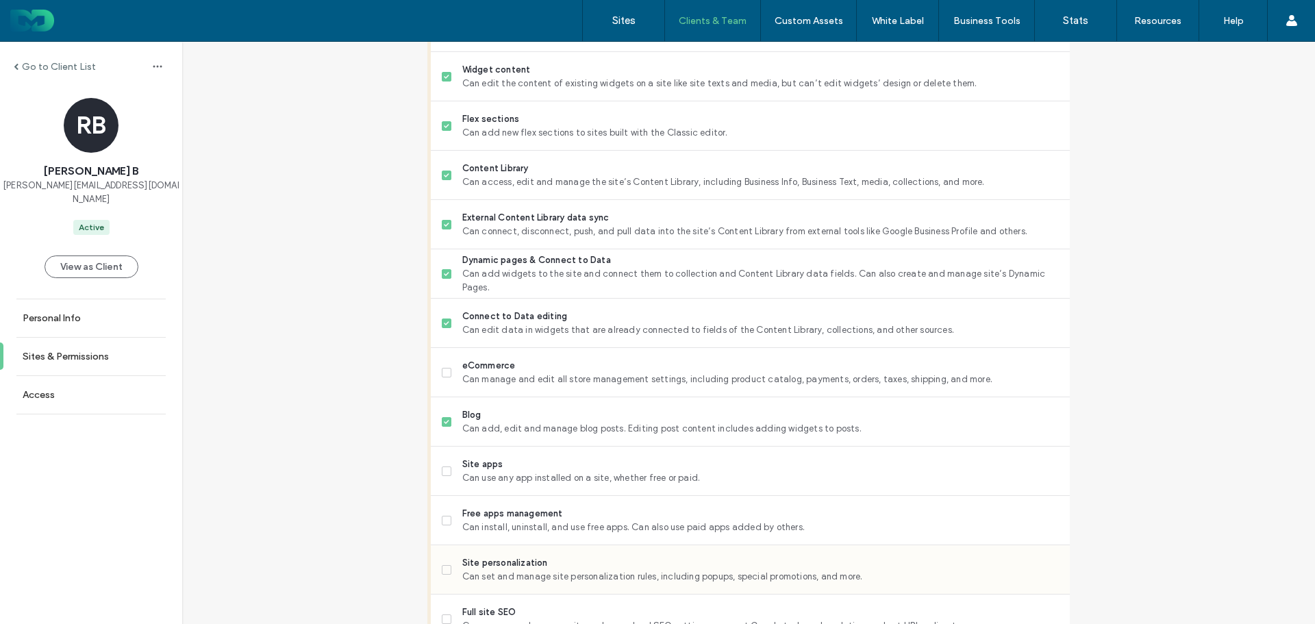
scroll to position [754, 0]
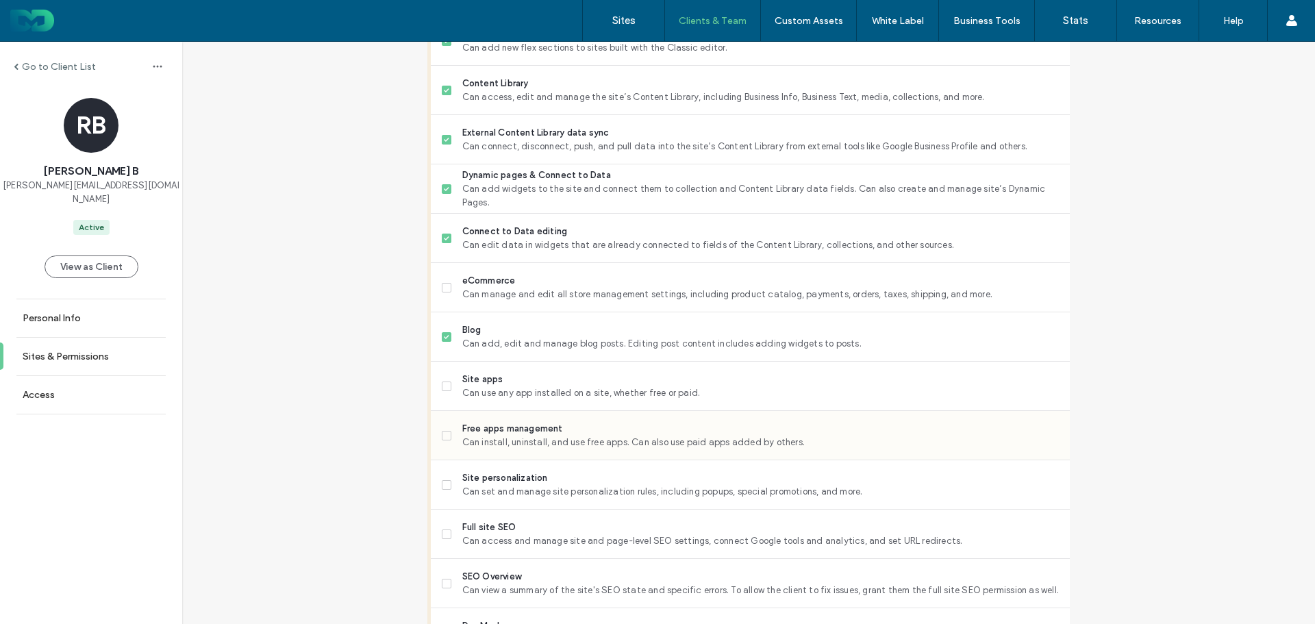
click at [543, 432] on span "Free apps management" at bounding box center [760, 429] width 597 height 14
click at [541, 377] on span "Site apps" at bounding box center [760, 380] width 597 height 14
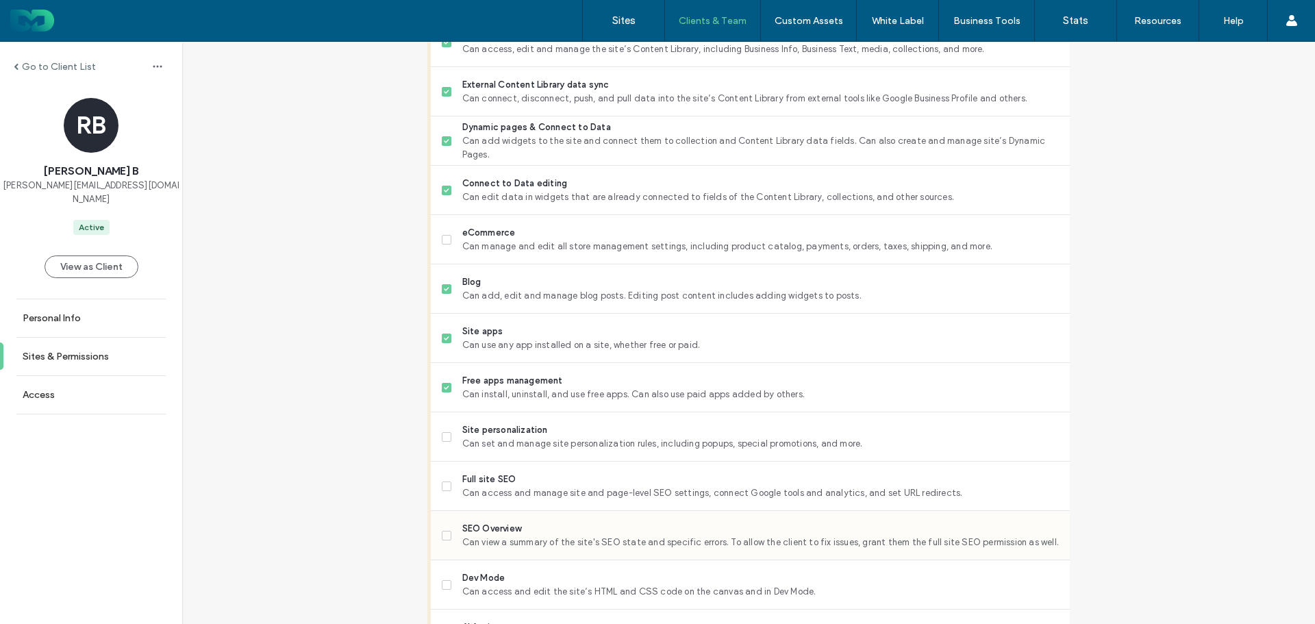
scroll to position [959, 0]
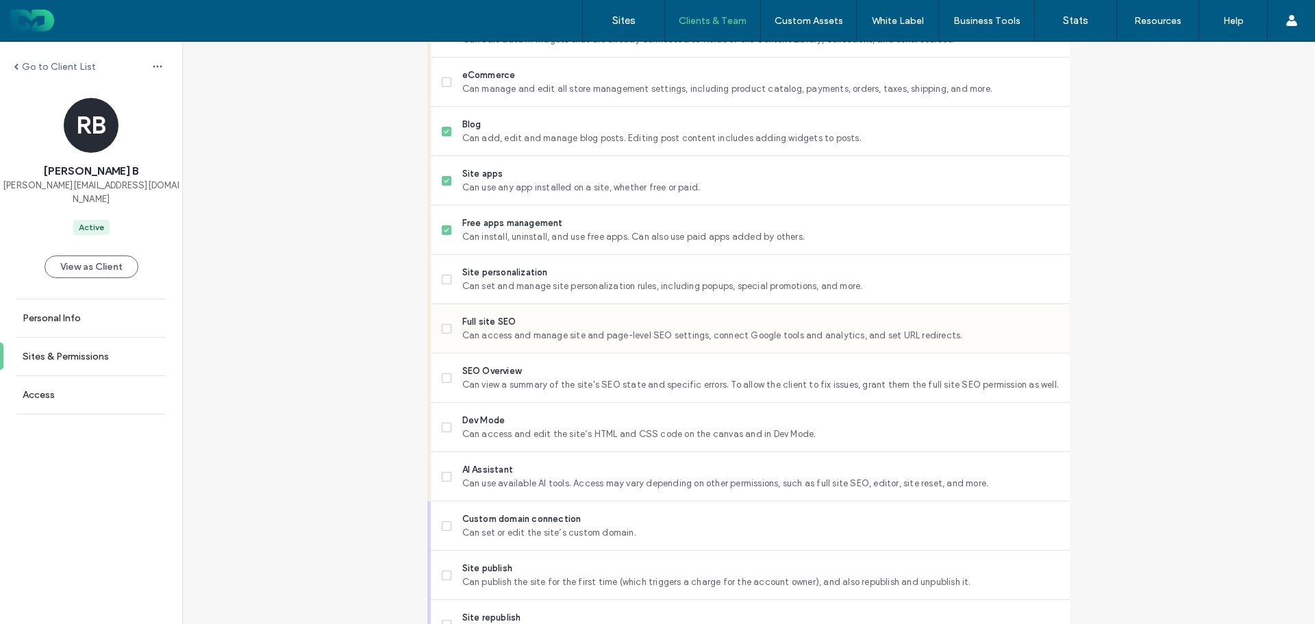
click at [525, 323] on span "Full site SEO" at bounding box center [760, 322] width 597 height 14
click at [535, 280] on span "Can set and manage site personalization rules, including popups, special promot…" at bounding box center [760, 287] width 597 height 14
click at [526, 376] on span "SEO Overview" at bounding box center [760, 372] width 597 height 14
click at [521, 425] on span "Dev Mode" at bounding box center [760, 421] width 597 height 14
click at [532, 474] on span "AI Assistant" at bounding box center [760, 470] width 597 height 14
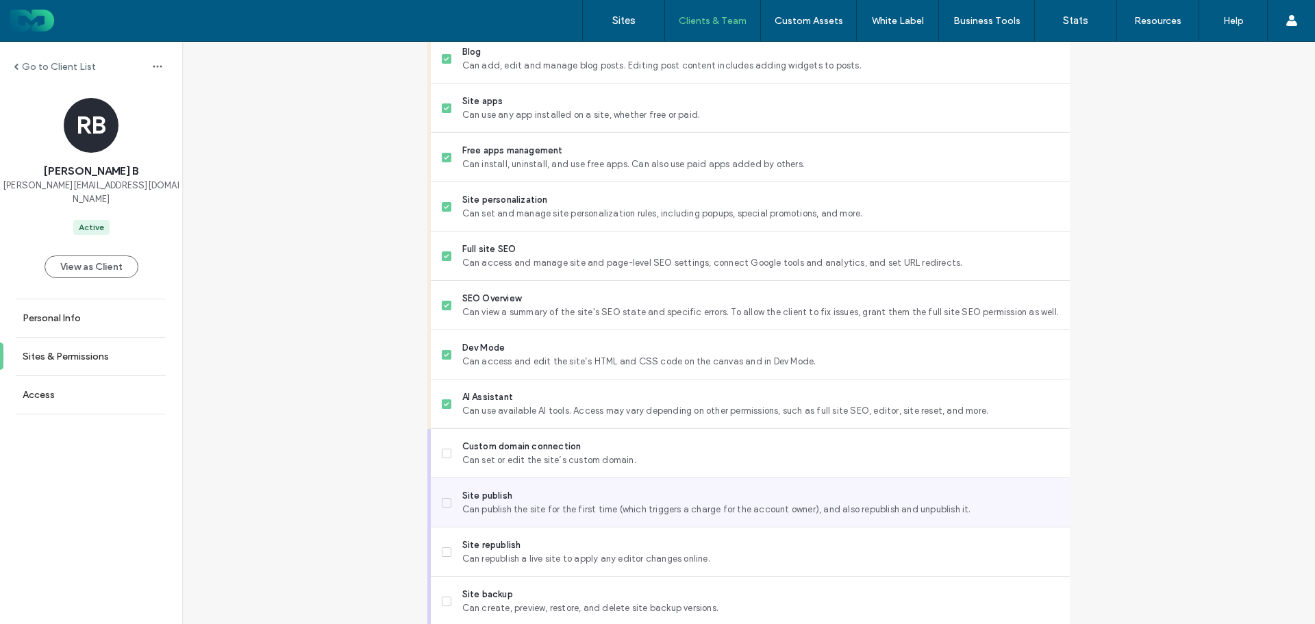
scroll to position [1096, 0]
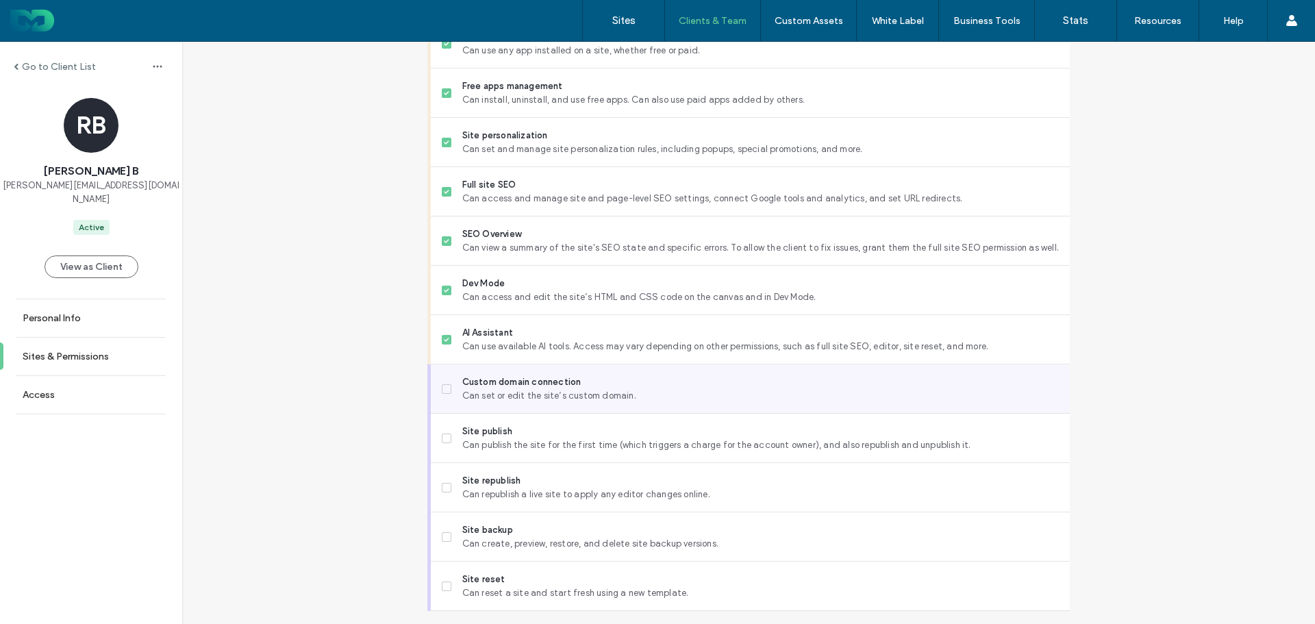
drag, startPoint x: 566, startPoint y: 378, endPoint x: 557, endPoint y: 405, distance: 28.2
click at [564, 380] on span "Custom domain connection" at bounding box center [760, 382] width 597 height 14
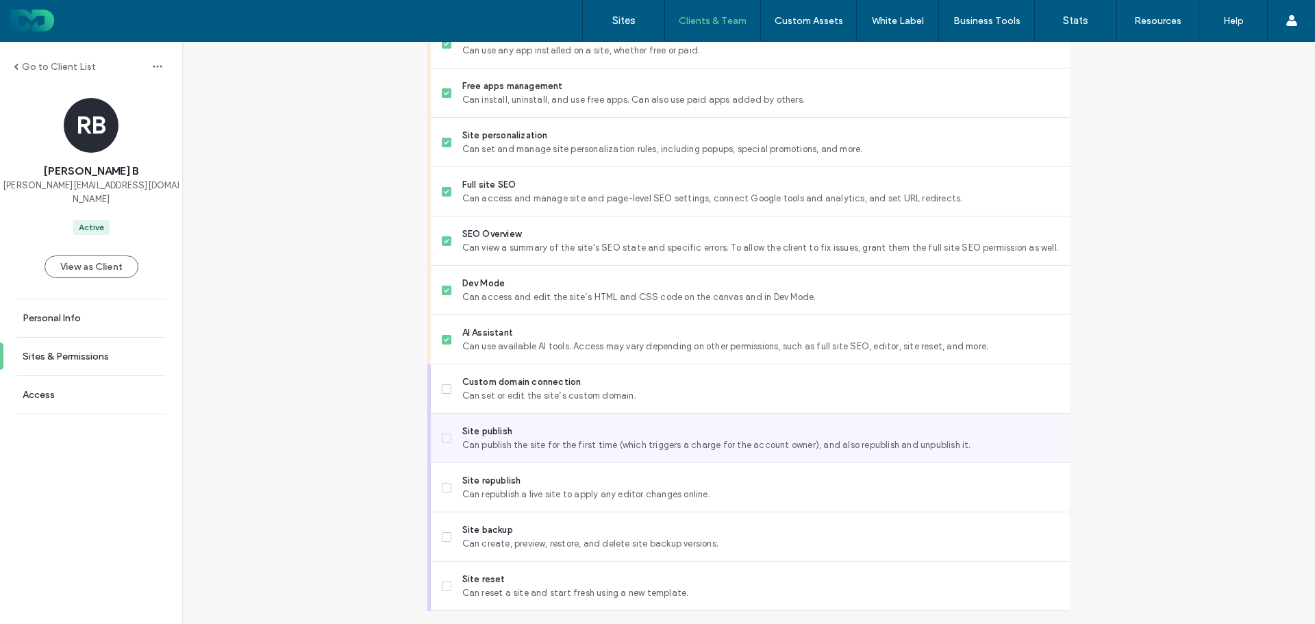
click at [551, 436] on span "Site publish" at bounding box center [760, 432] width 597 height 14
click at [556, 447] on span "Can publish the site for the first time (which triggers a charge for the accoun…" at bounding box center [760, 445] width 597 height 14
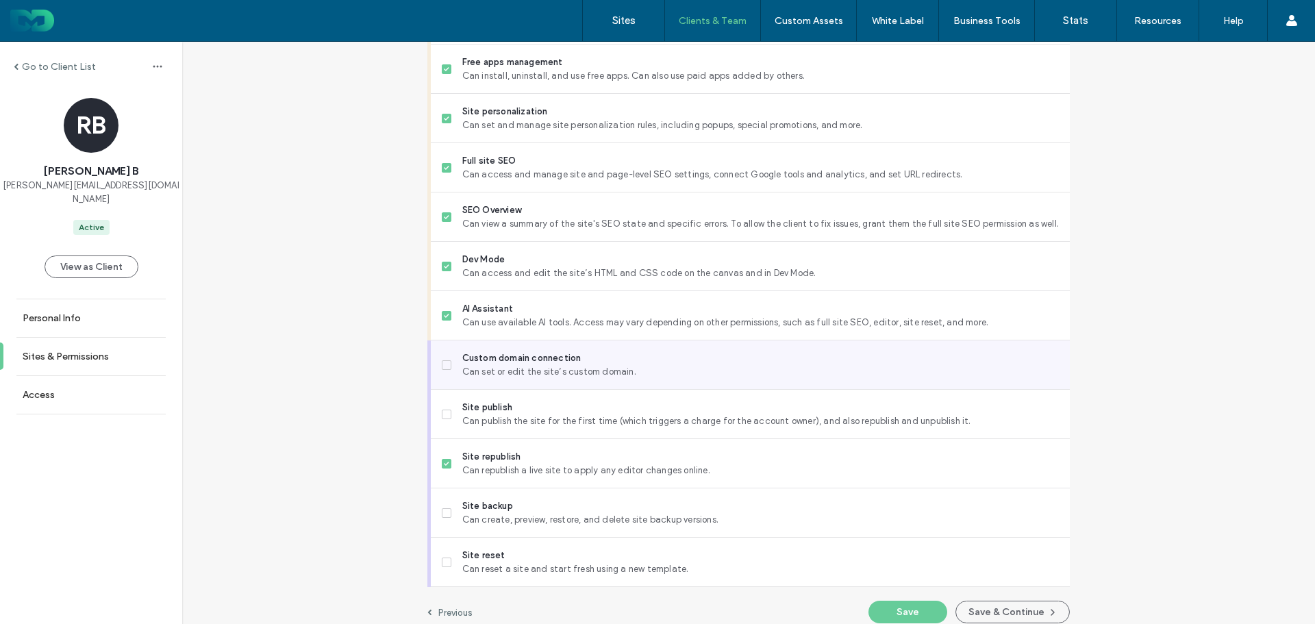
scroll to position [1133, 0]
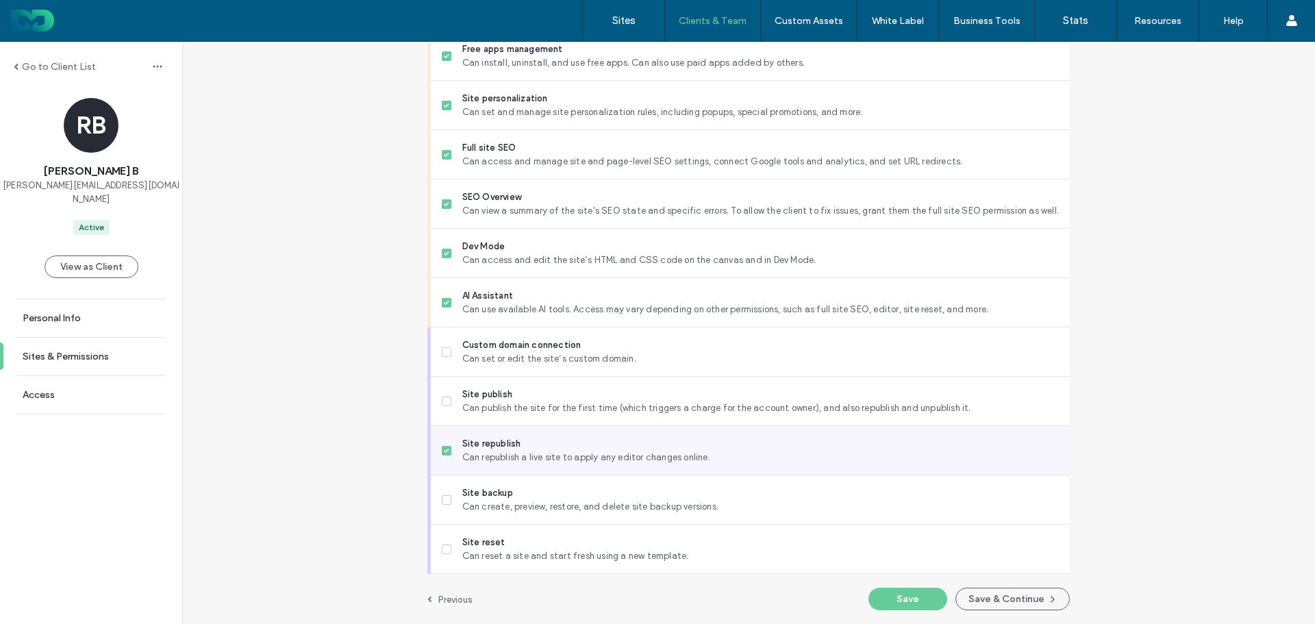
click at [547, 440] on span "Site republish" at bounding box center [760, 444] width 597 height 14
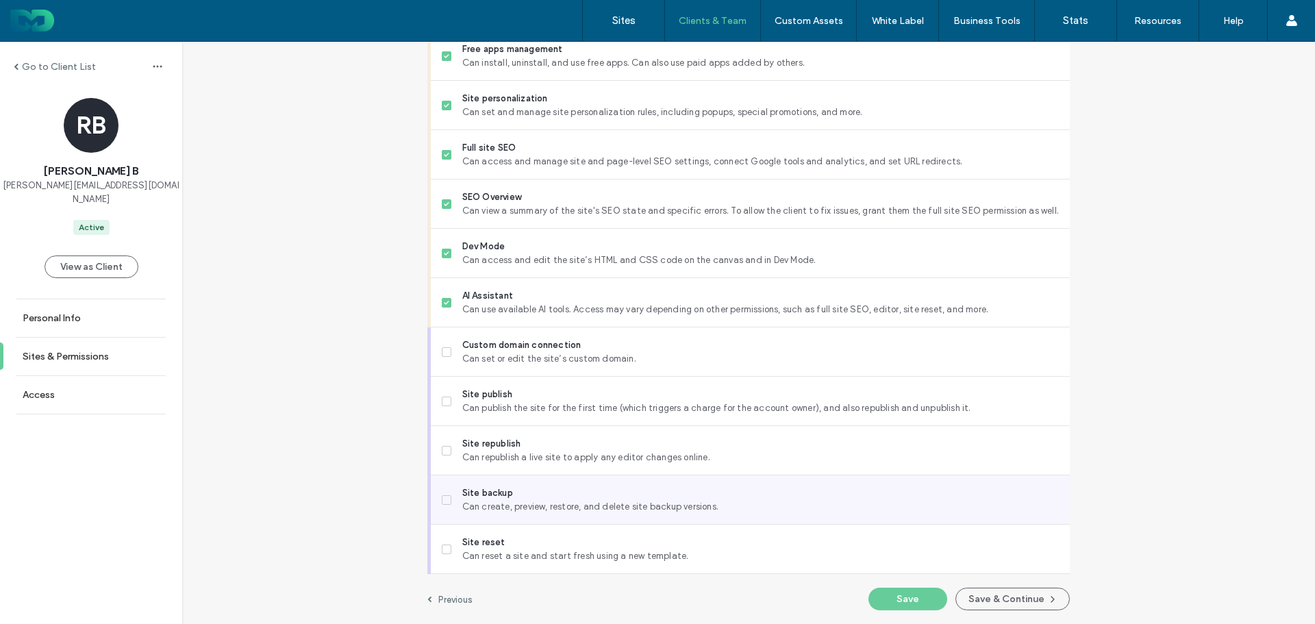
click at [546, 499] on span "Site backup" at bounding box center [760, 493] width 597 height 14
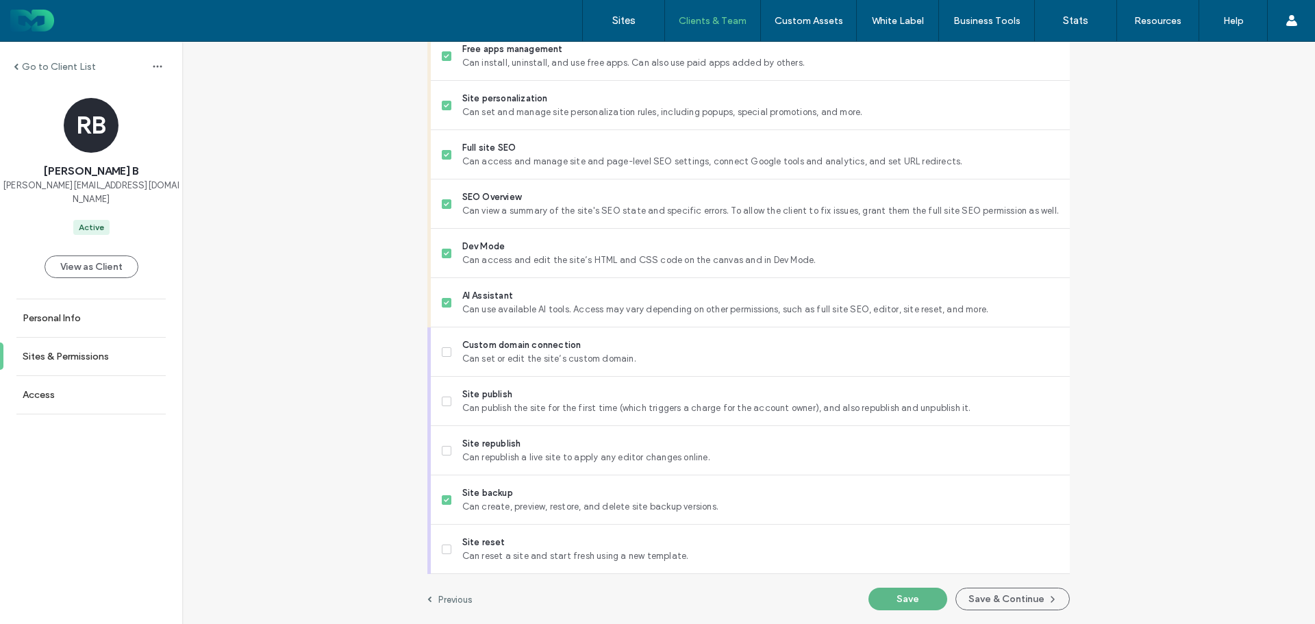
click at [885, 599] on button "Save" at bounding box center [908, 599] width 79 height 23
click at [918, 593] on button "Save" at bounding box center [908, 599] width 79 height 23
drag, startPoint x: 1030, startPoint y: 602, endPoint x: 939, endPoint y: 516, distance: 125.1
click at [1028, 602] on button "Save & Continue" at bounding box center [1013, 599] width 114 height 23
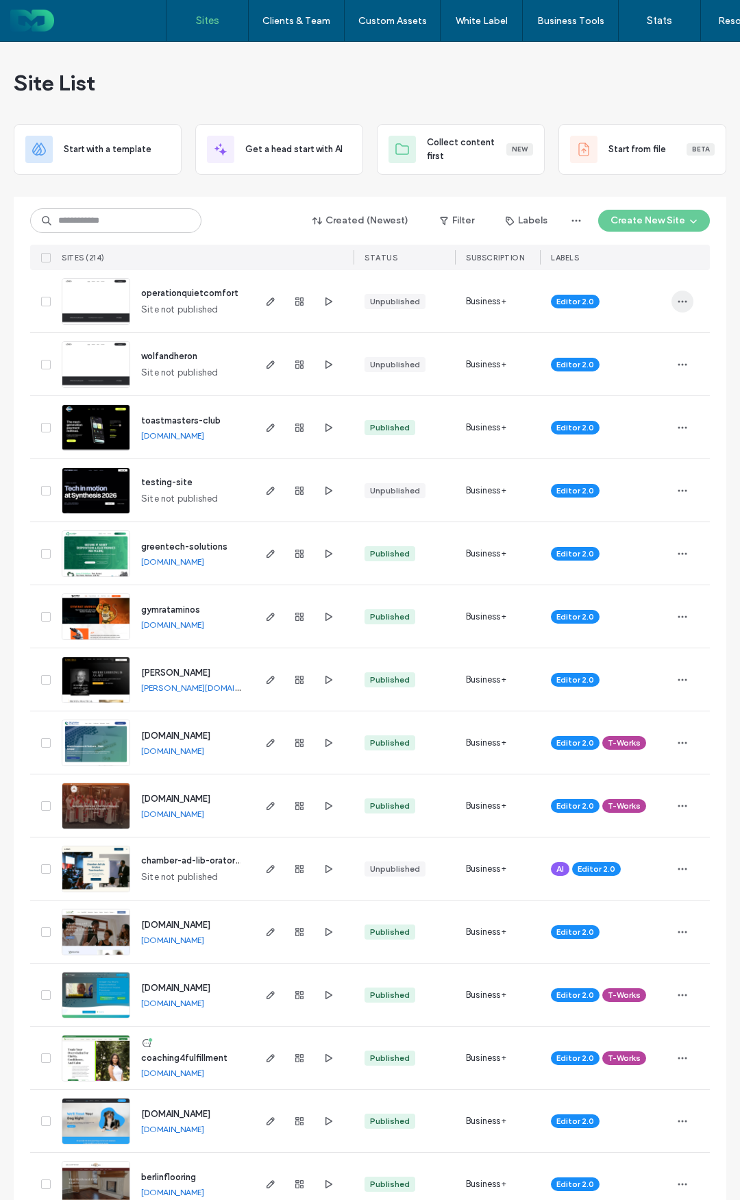
click at [678, 305] on icon "button" at bounding box center [682, 301] width 11 height 11
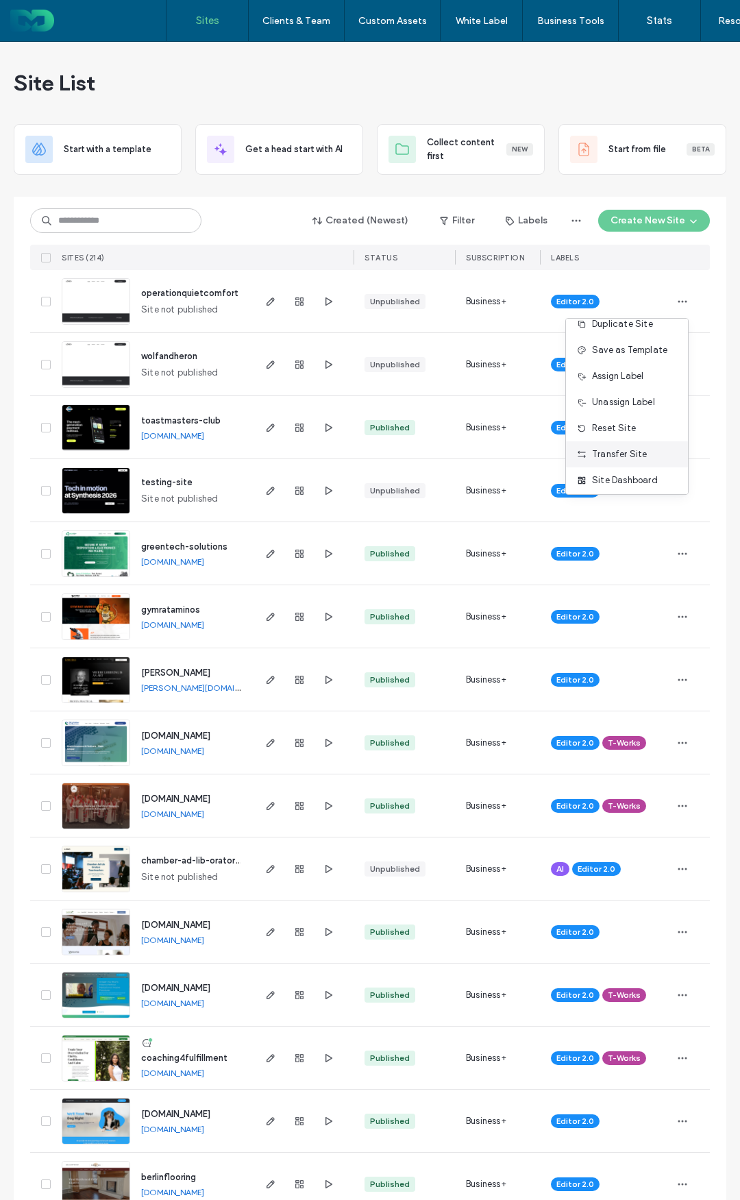
scroll to position [70, 0]
click at [632, 354] on div "Assign Label" at bounding box center [627, 345] width 122 height 26
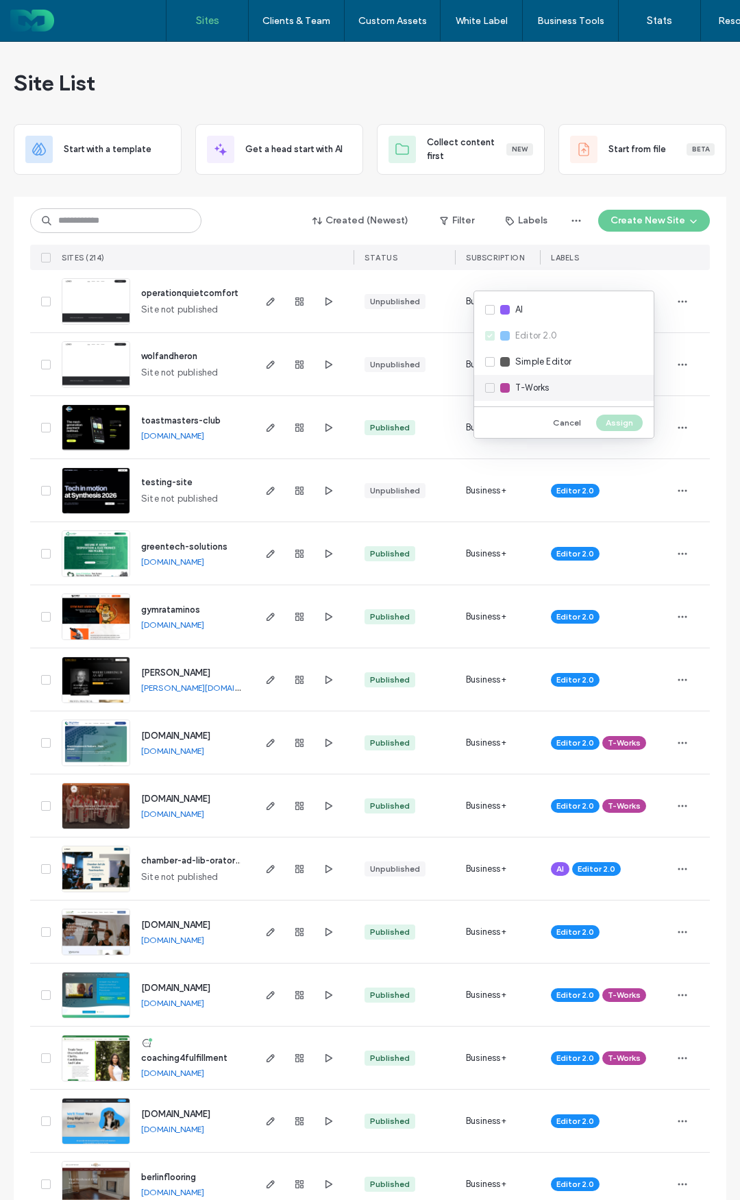
click at [569, 388] on div "T-Works" at bounding box center [564, 388] width 180 height 26
click at [617, 421] on button "Assign" at bounding box center [619, 423] width 47 height 16
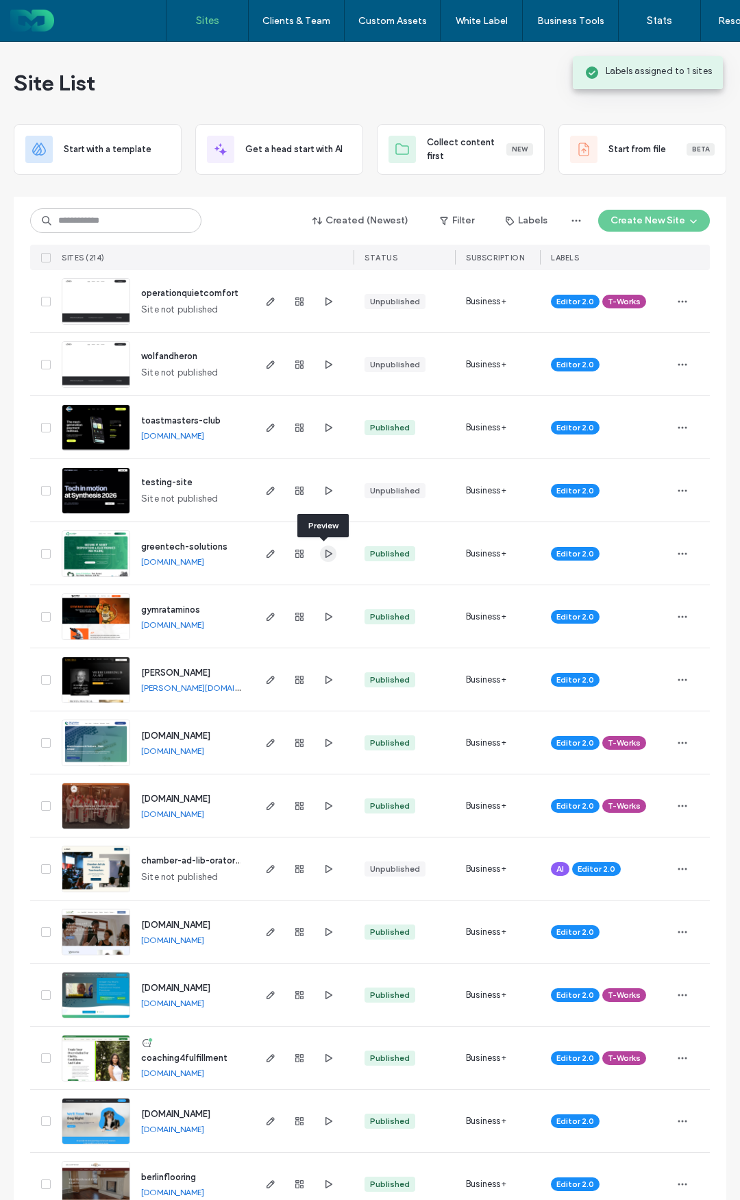
click at [323, 548] on icon "button" at bounding box center [328, 553] width 11 height 11
